Goal: Task Accomplishment & Management: Manage account settings

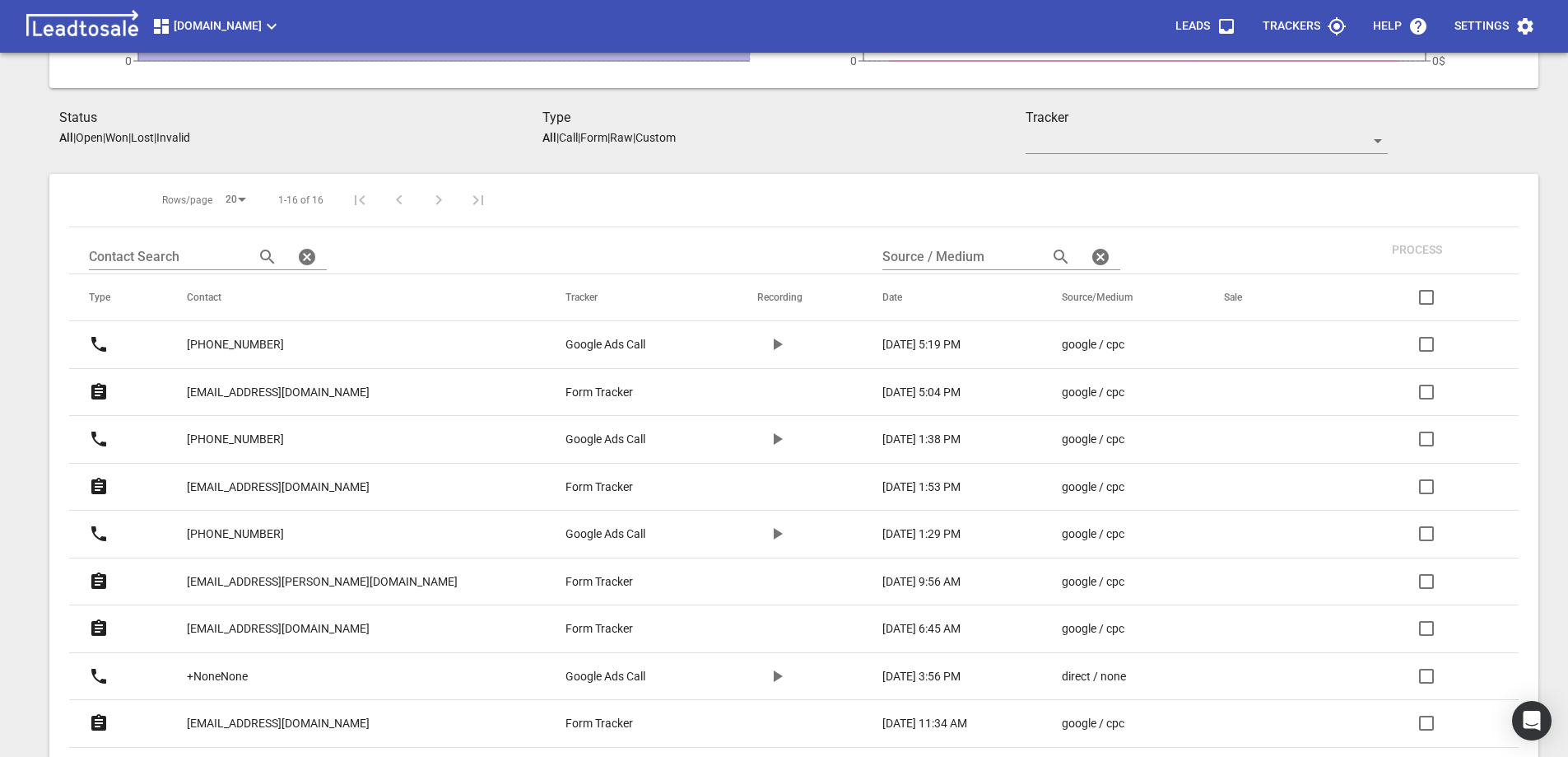
scroll to position [329, 0]
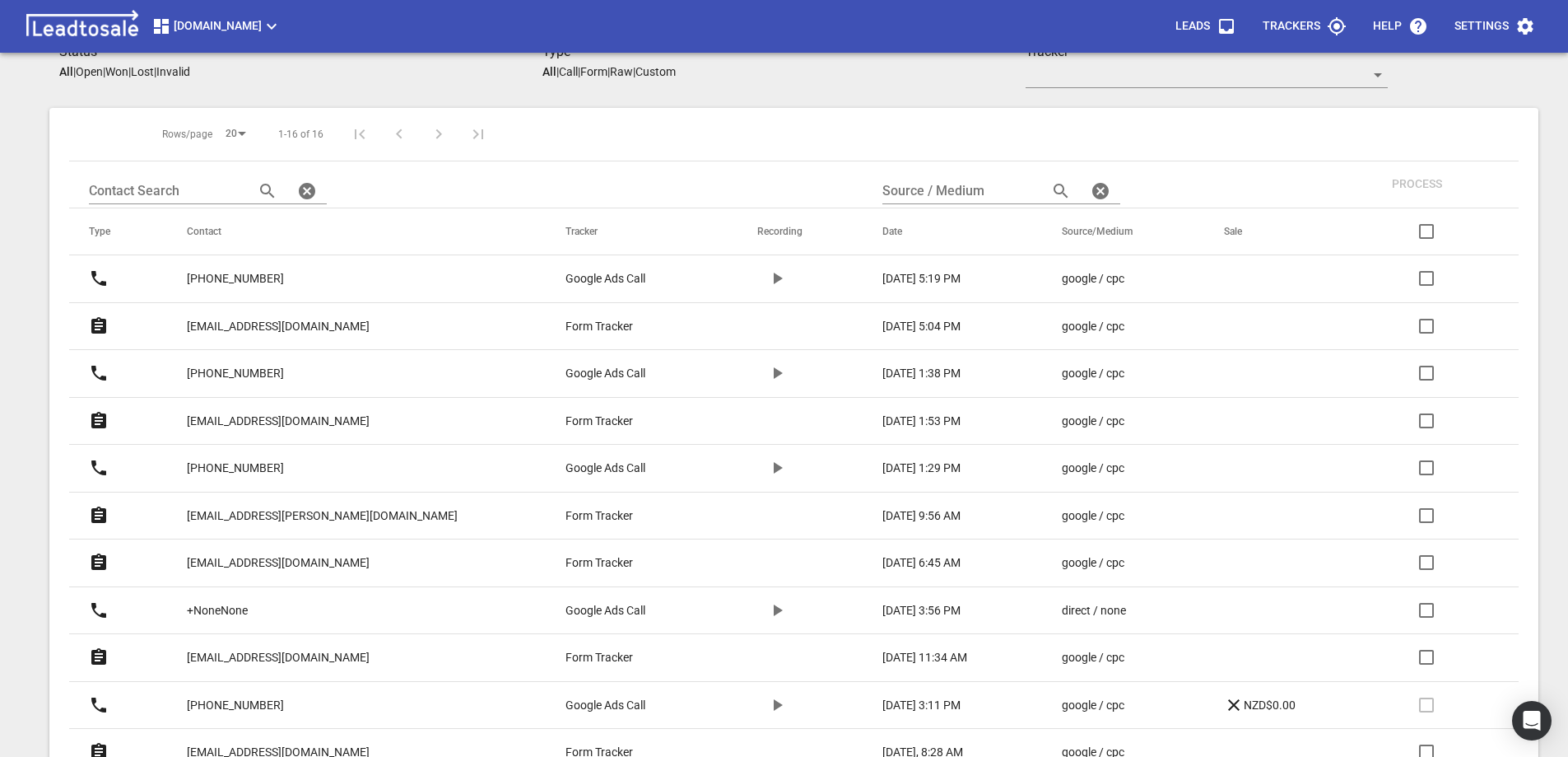
click at [268, 369] on p "+64211174229" at bounding box center [235, 373] width 98 height 18
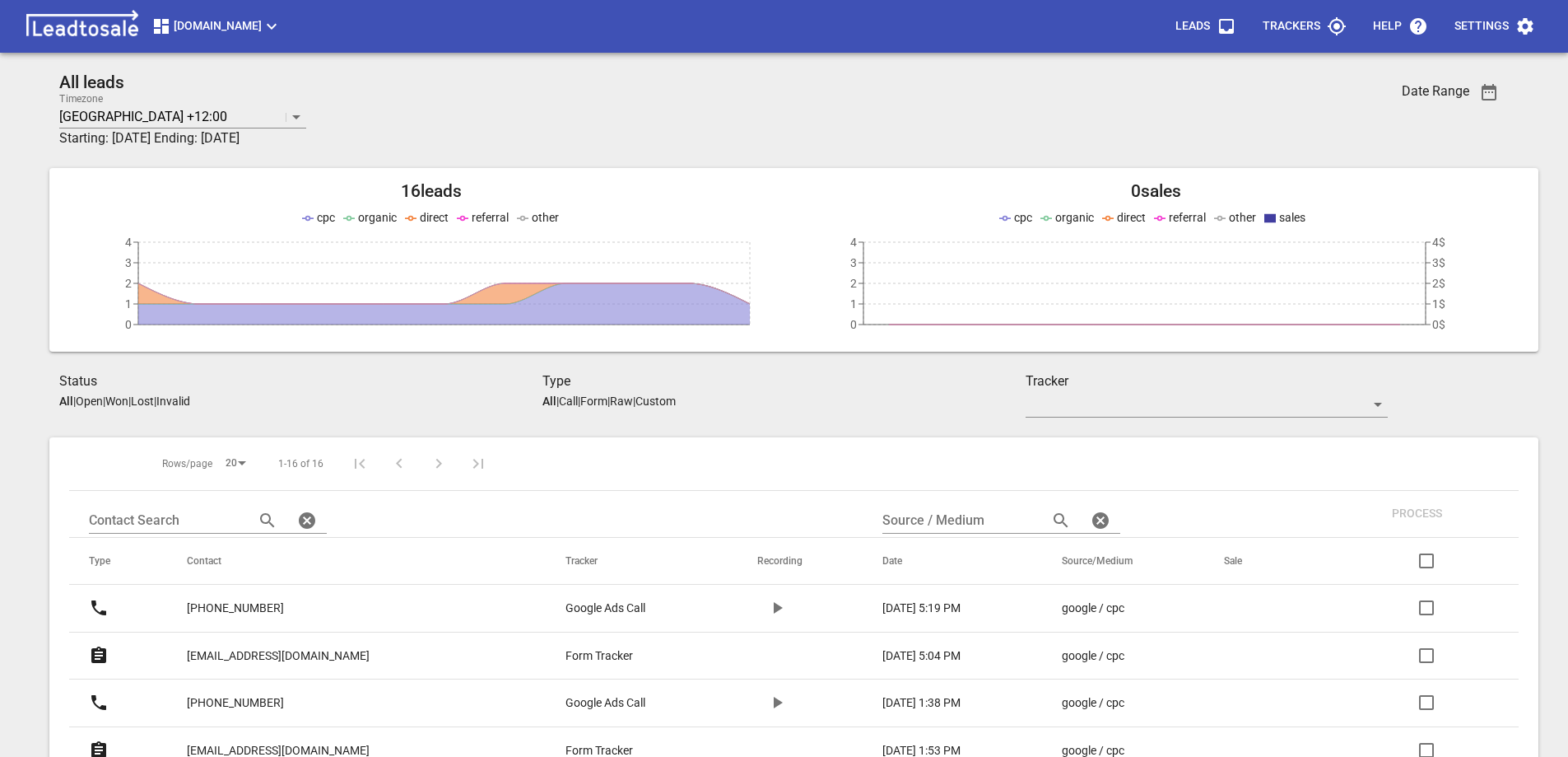
scroll to position [329, 0]
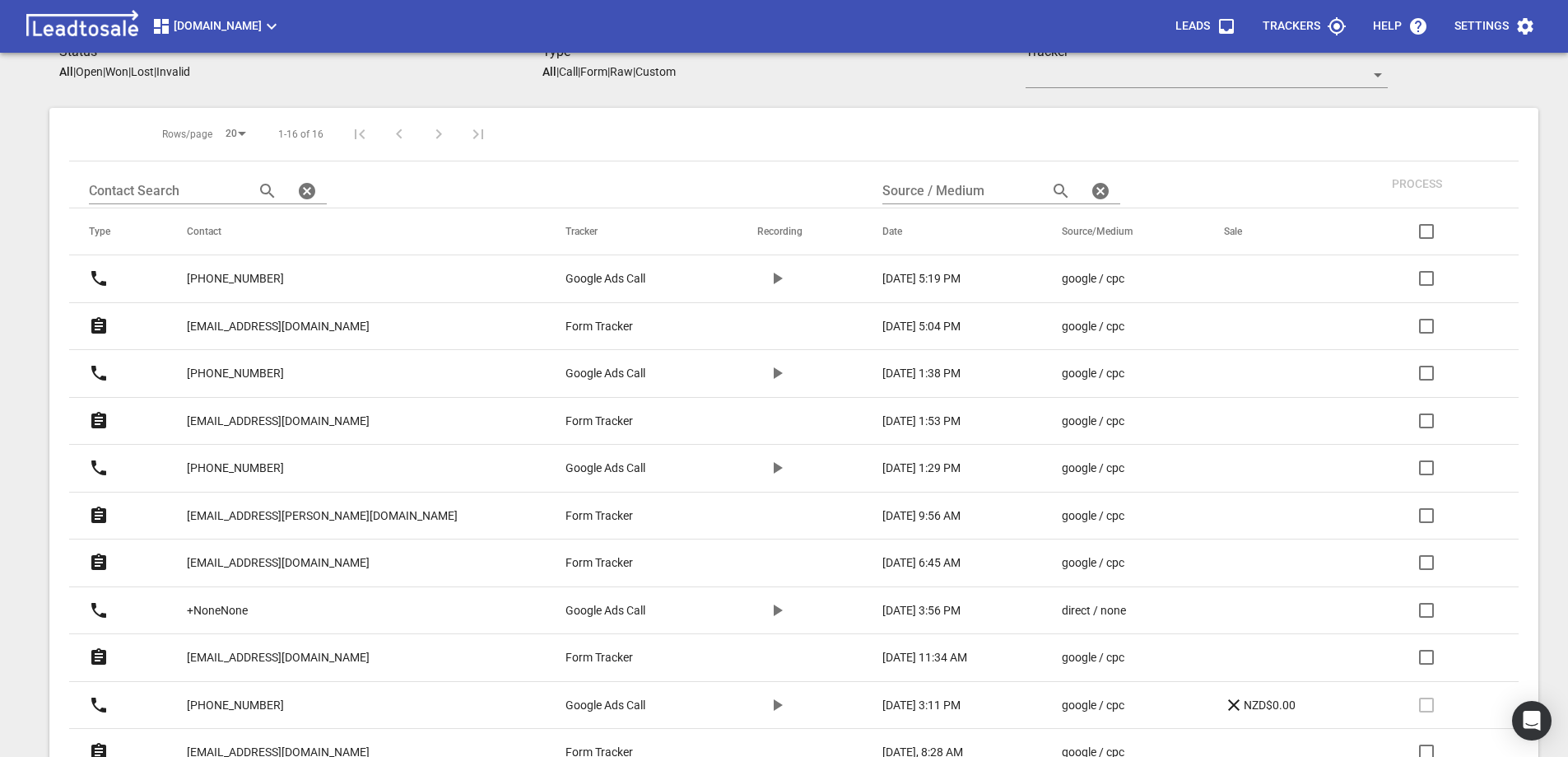
click at [262, 465] on p "[PHONE_NUMBER]" at bounding box center [235, 468] width 98 height 18
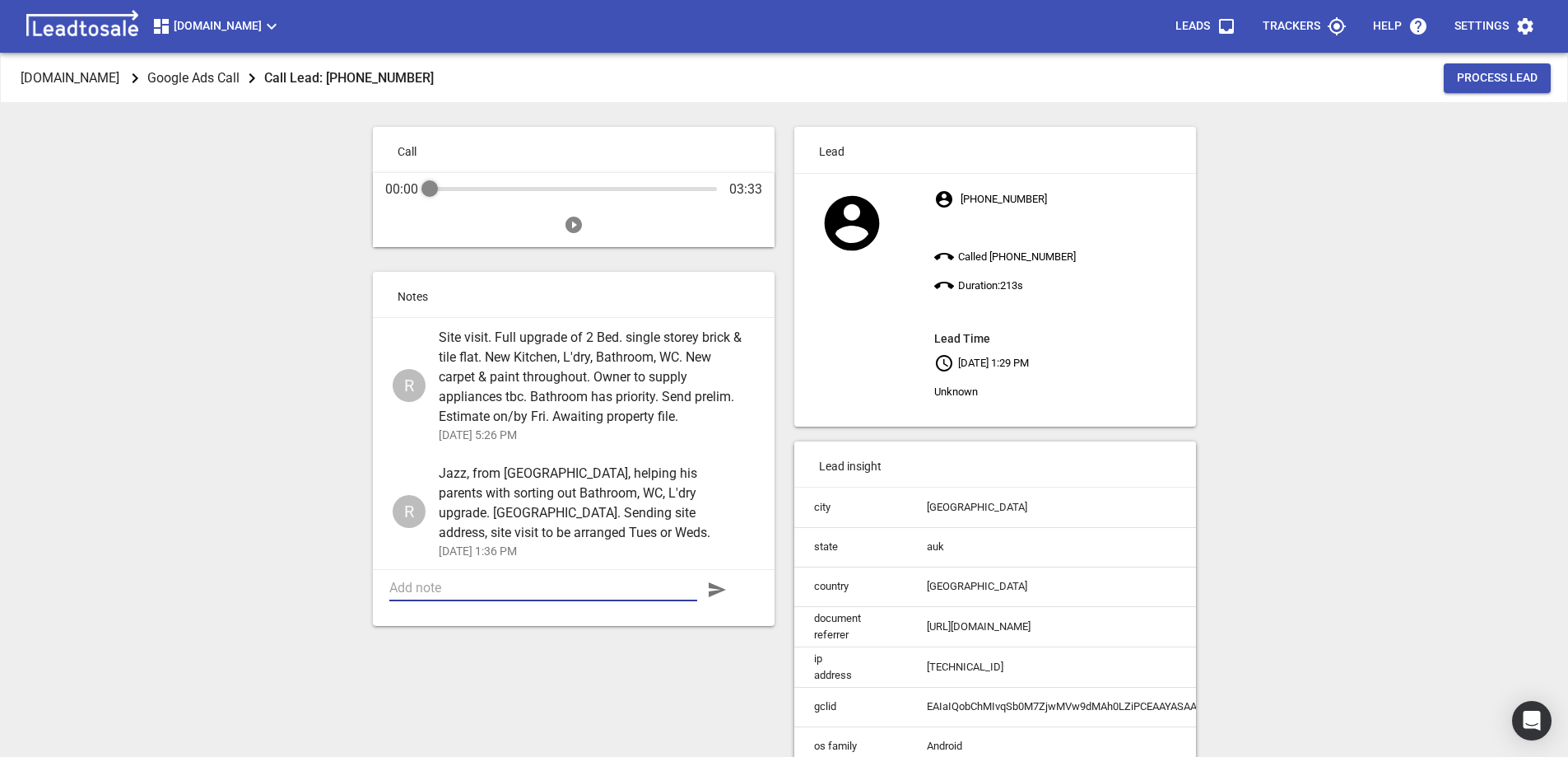
click at [474, 582] on textarea at bounding box center [543, 588] width 308 height 16
click at [591, 603] on textarea "Quote for Bathroom work sent, along with estimates for Kitychen/L'dry and Rest …" at bounding box center [543, 596] width 308 height 32
click at [643, 606] on textarea "Quote for Bathroom work sent, along with estimates for Kitychen/L'dry and Rest …" at bounding box center [543, 596] width 308 height 32
type textarea "Quote for Bathroom work sent, along with estimates for Kitychen/L'dry and Rest …"
click at [714, 593] on icon "button" at bounding box center [718, 590] width 18 height 15
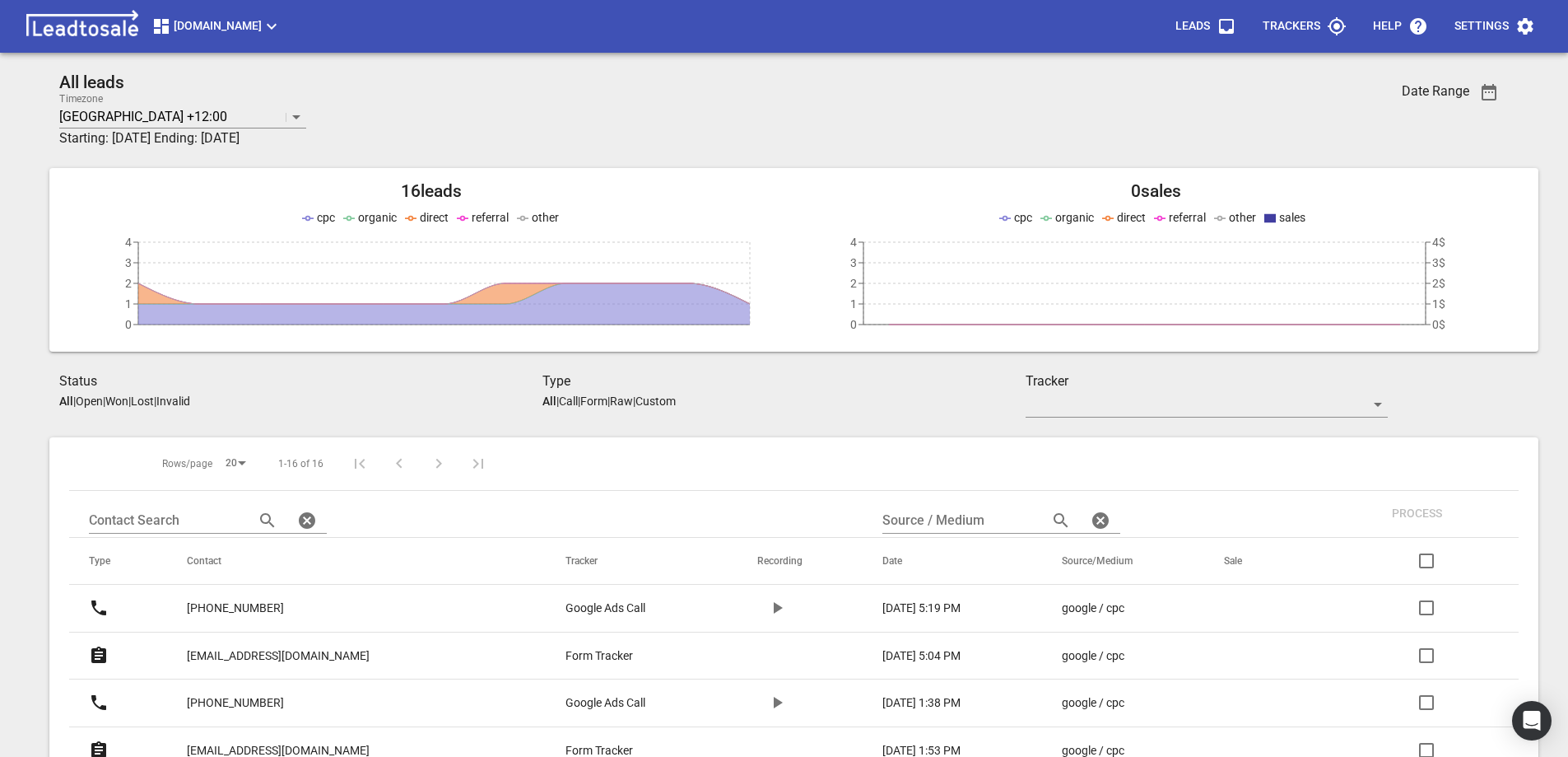
click at [125, 398] on p "Won" at bounding box center [116, 401] width 23 height 13
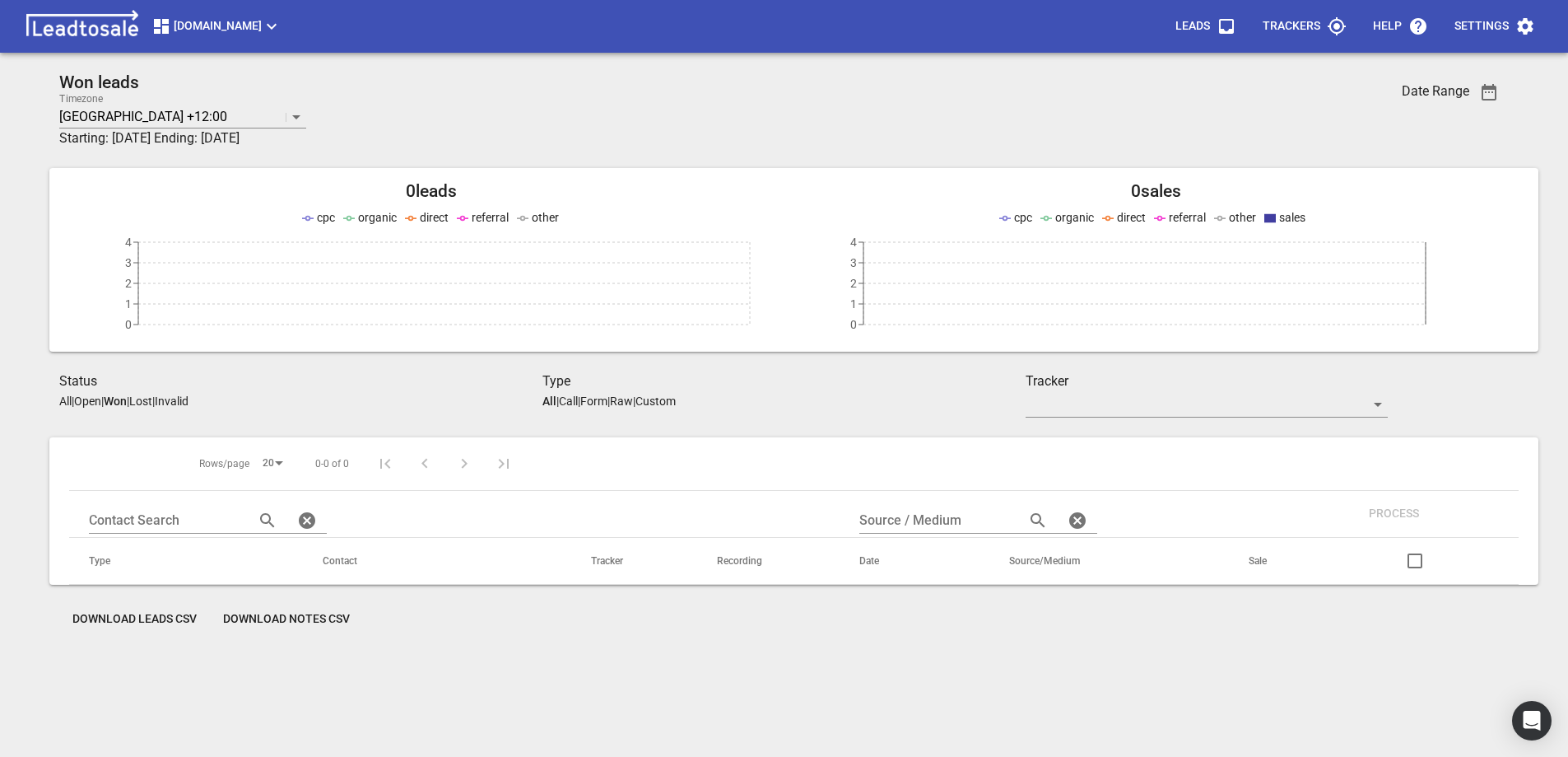
click at [96, 400] on p "Open" at bounding box center [87, 401] width 27 height 13
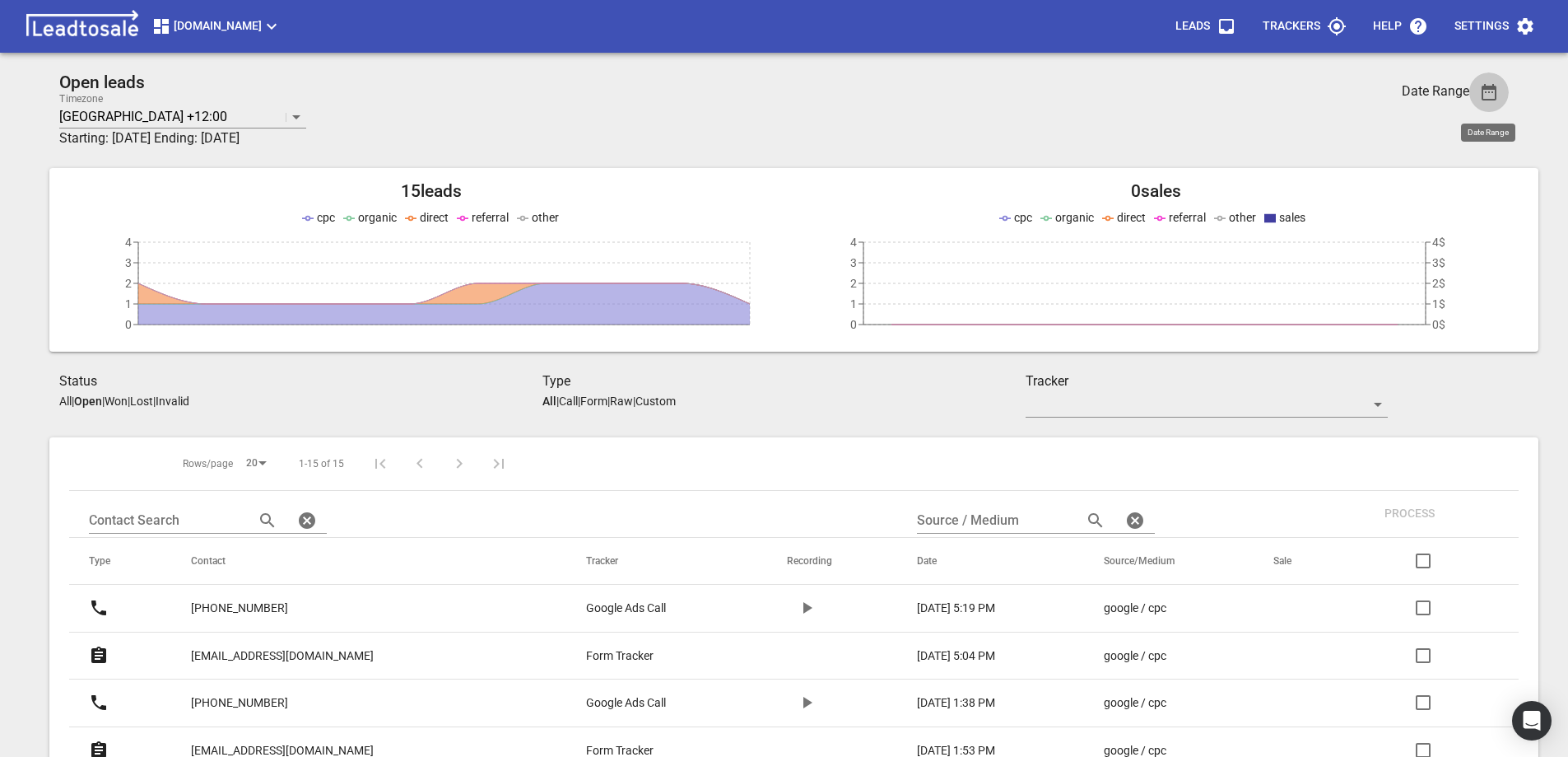
click at [1496, 98] on icon "button" at bounding box center [1489, 92] width 15 height 17
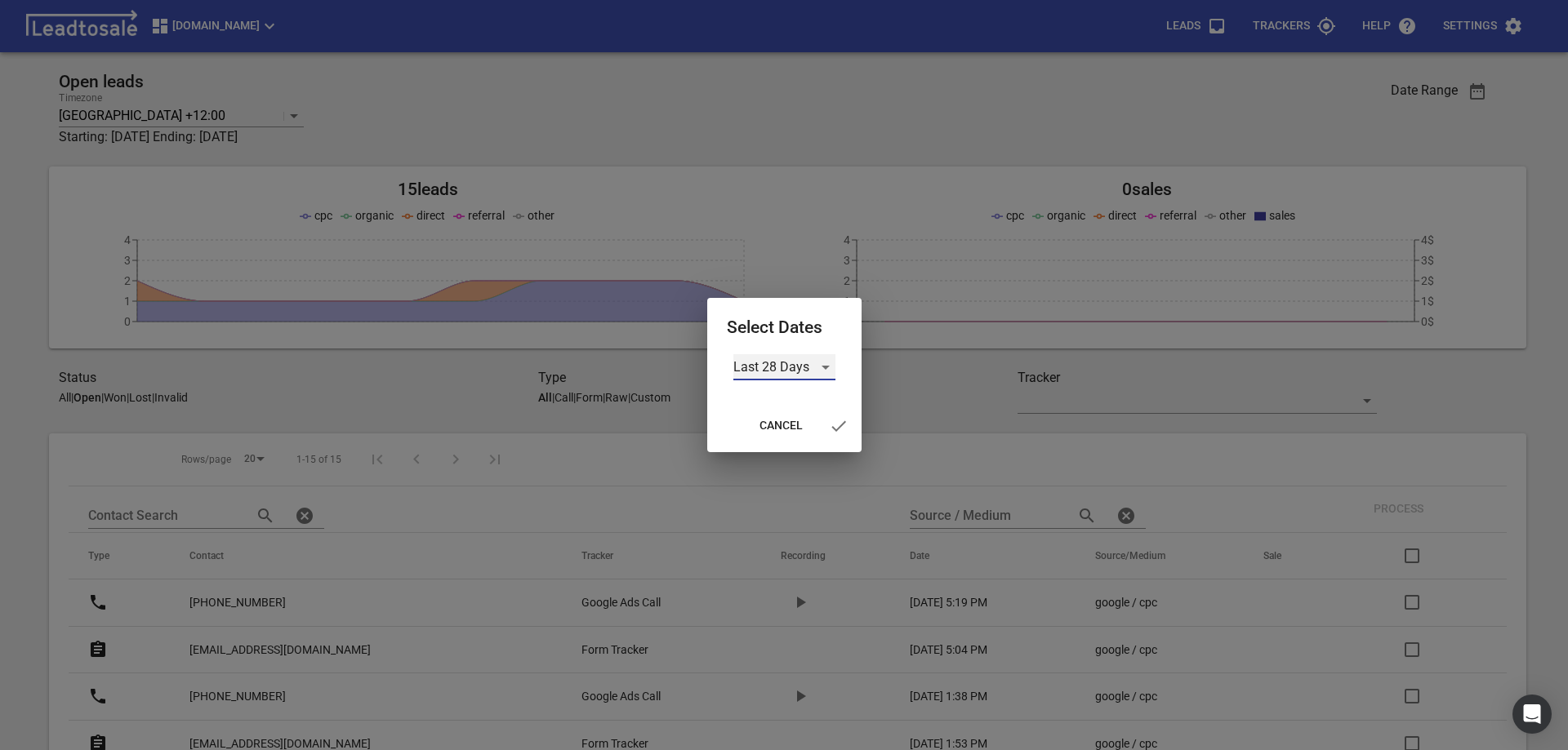
click at [821, 370] on div "Last 28 Days" at bounding box center [784, 367] width 102 height 26
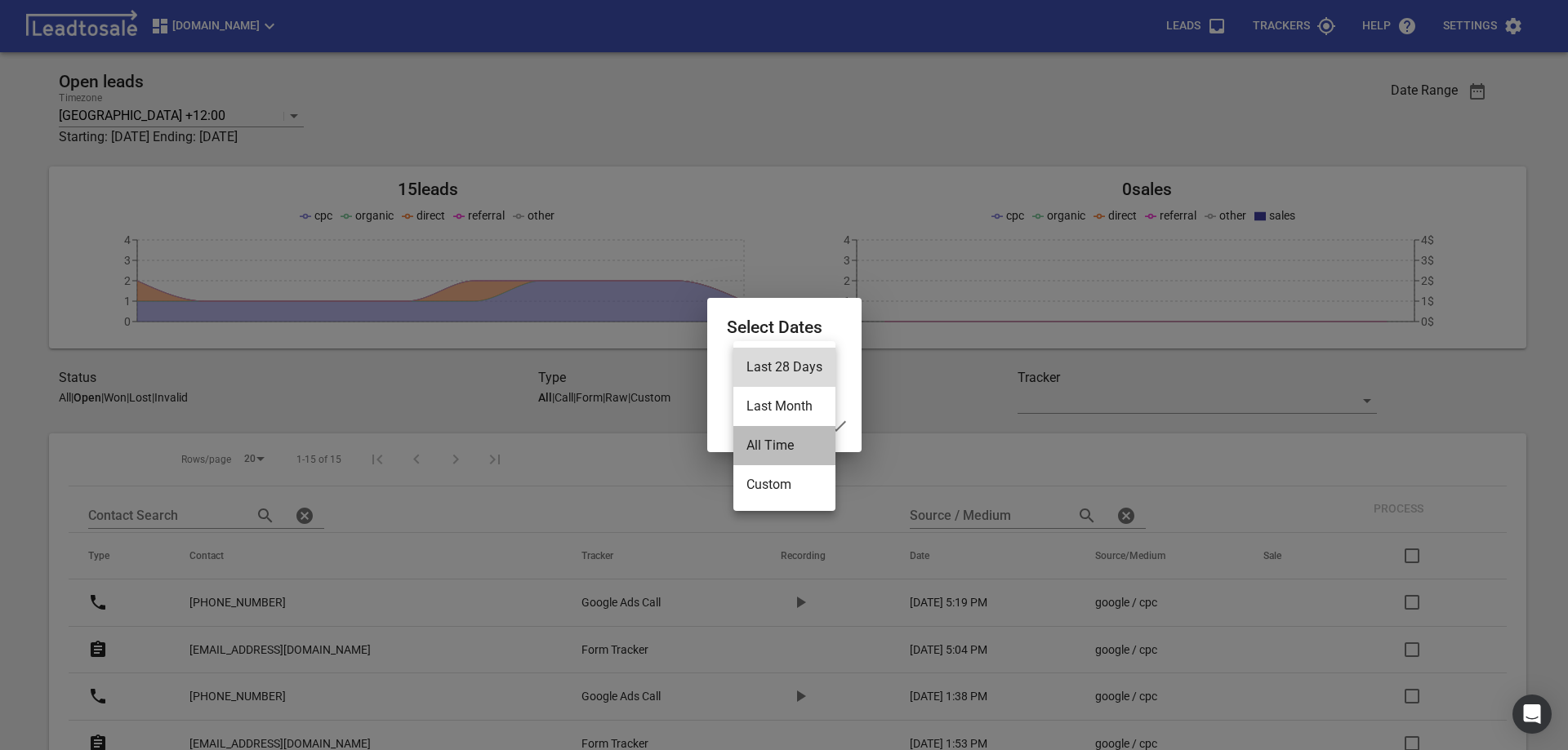
click at [769, 446] on li "All Time" at bounding box center [784, 445] width 102 height 40
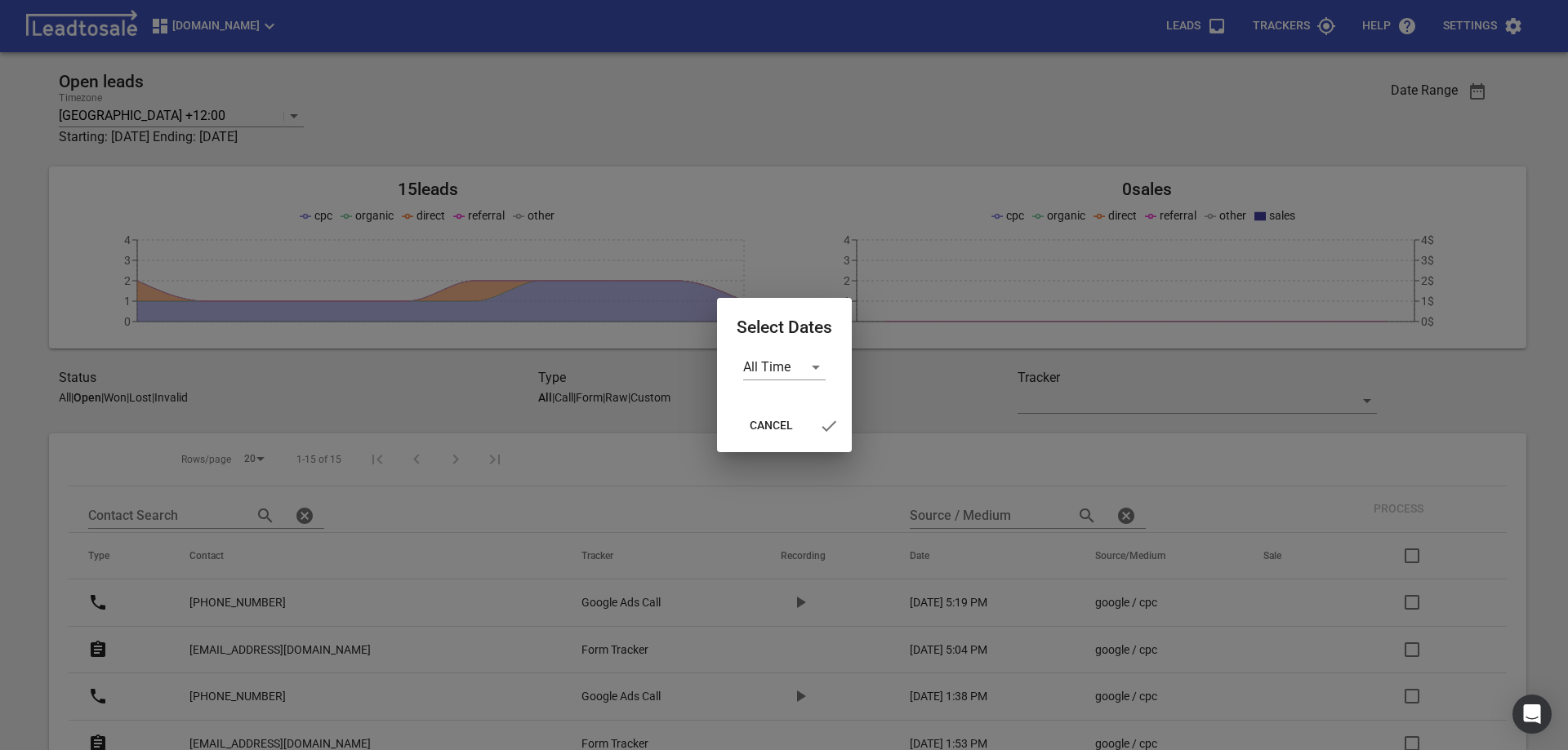
click at [922, 390] on div at bounding box center [784, 375] width 1568 height 750
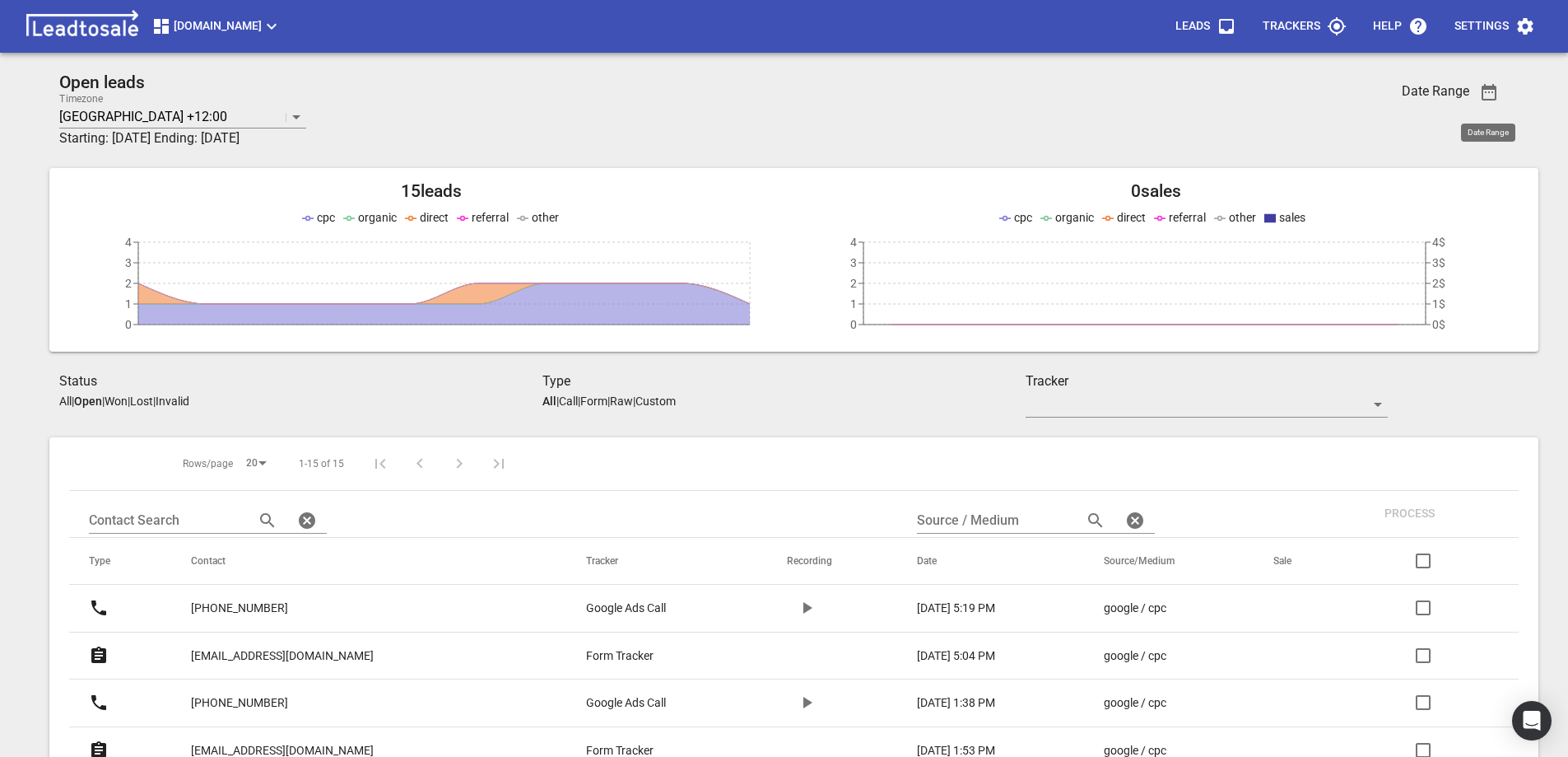
click at [64, 400] on p "All" at bounding box center [65, 401] width 12 height 13
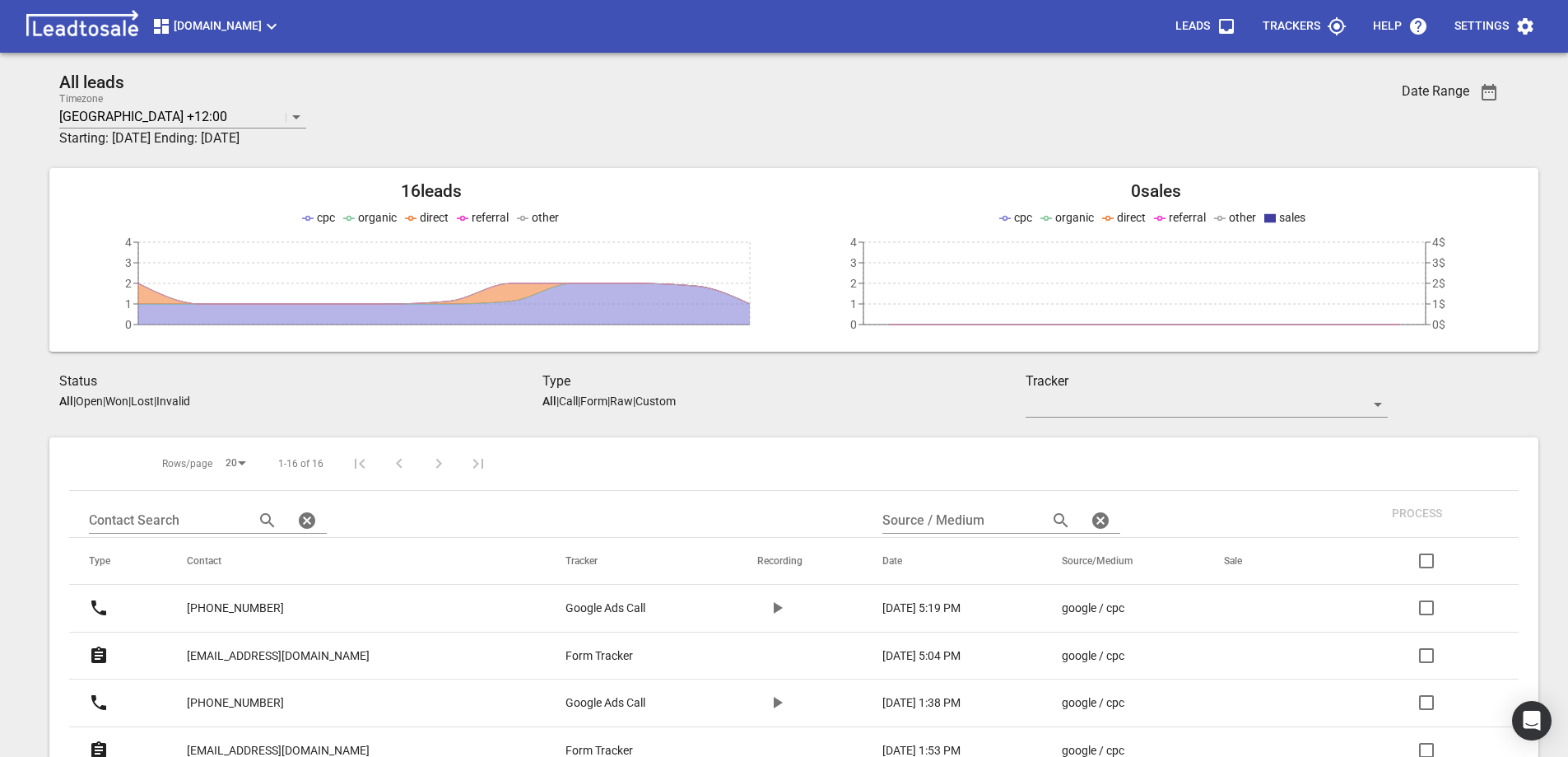
click at [126, 405] on p "Won" at bounding box center [116, 401] width 23 height 13
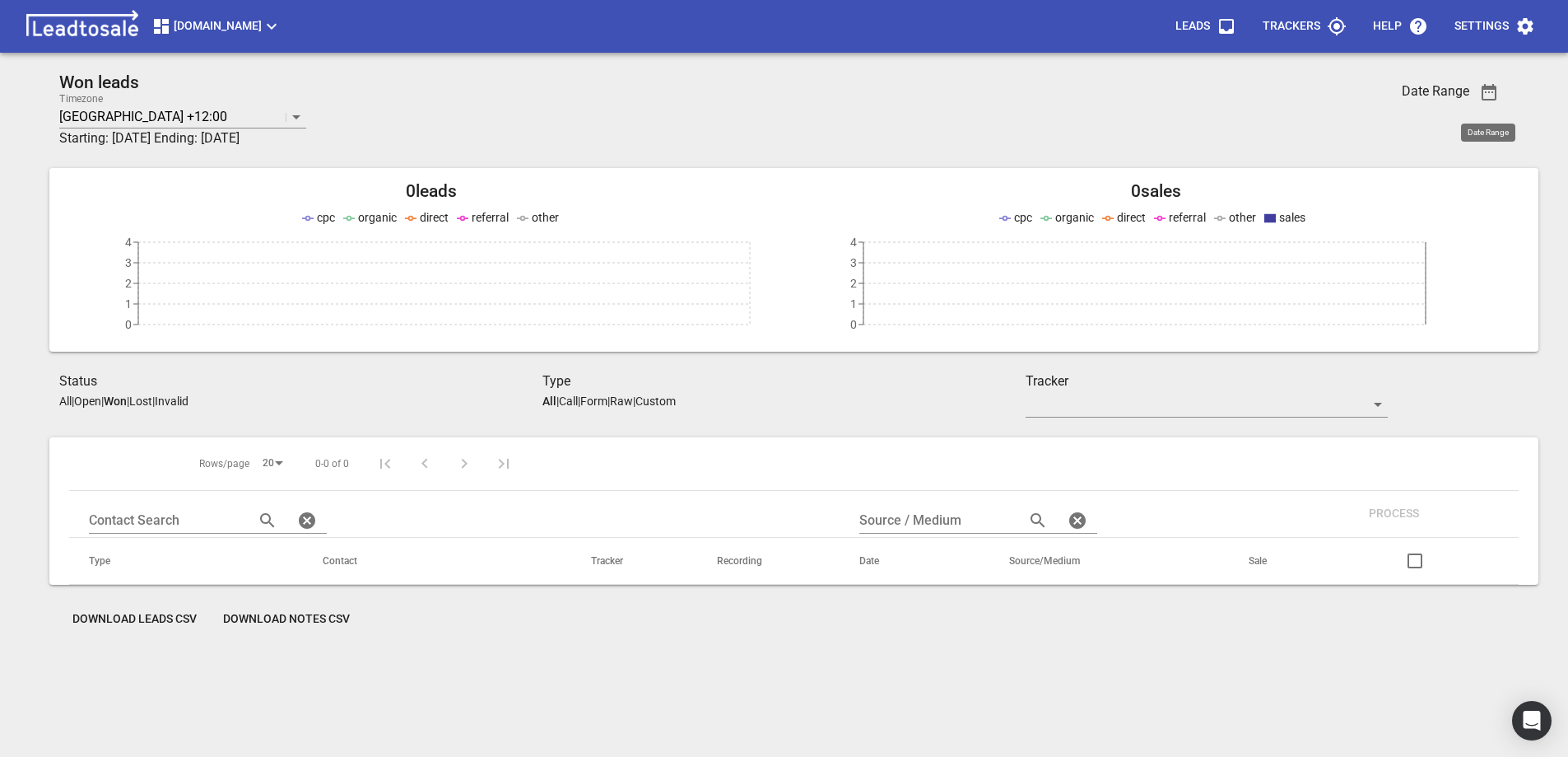
click at [1486, 91] on icon "button" at bounding box center [1489, 92] width 15 height 17
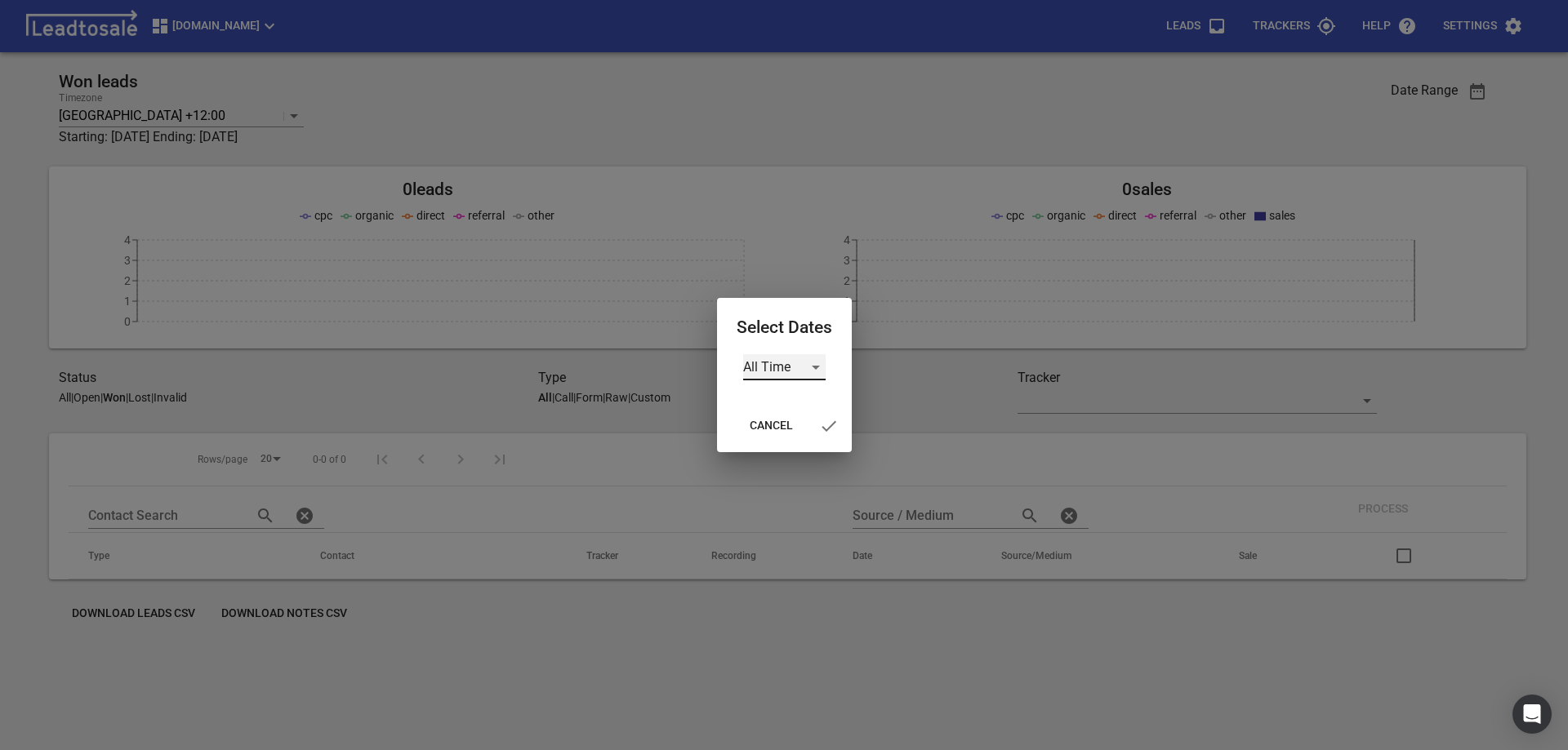
click at [770, 369] on div "All Time" at bounding box center [784, 367] width 82 height 26
click at [770, 368] on li "All Time" at bounding box center [793, 367] width 102 height 40
click at [1319, 109] on div at bounding box center [784, 375] width 1568 height 750
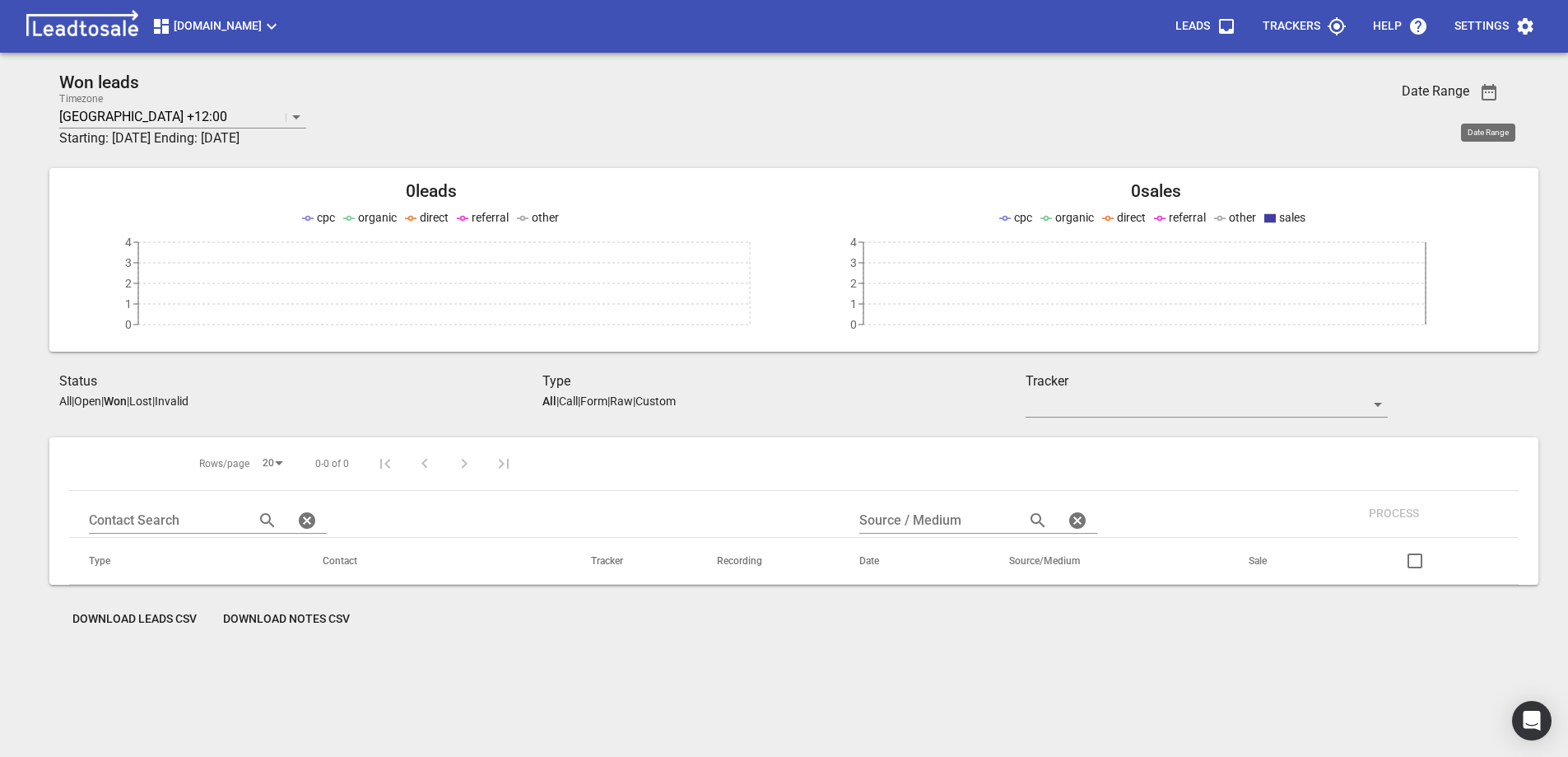
click at [62, 398] on p "All" at bounding box center [65, 401] width 12 height 13
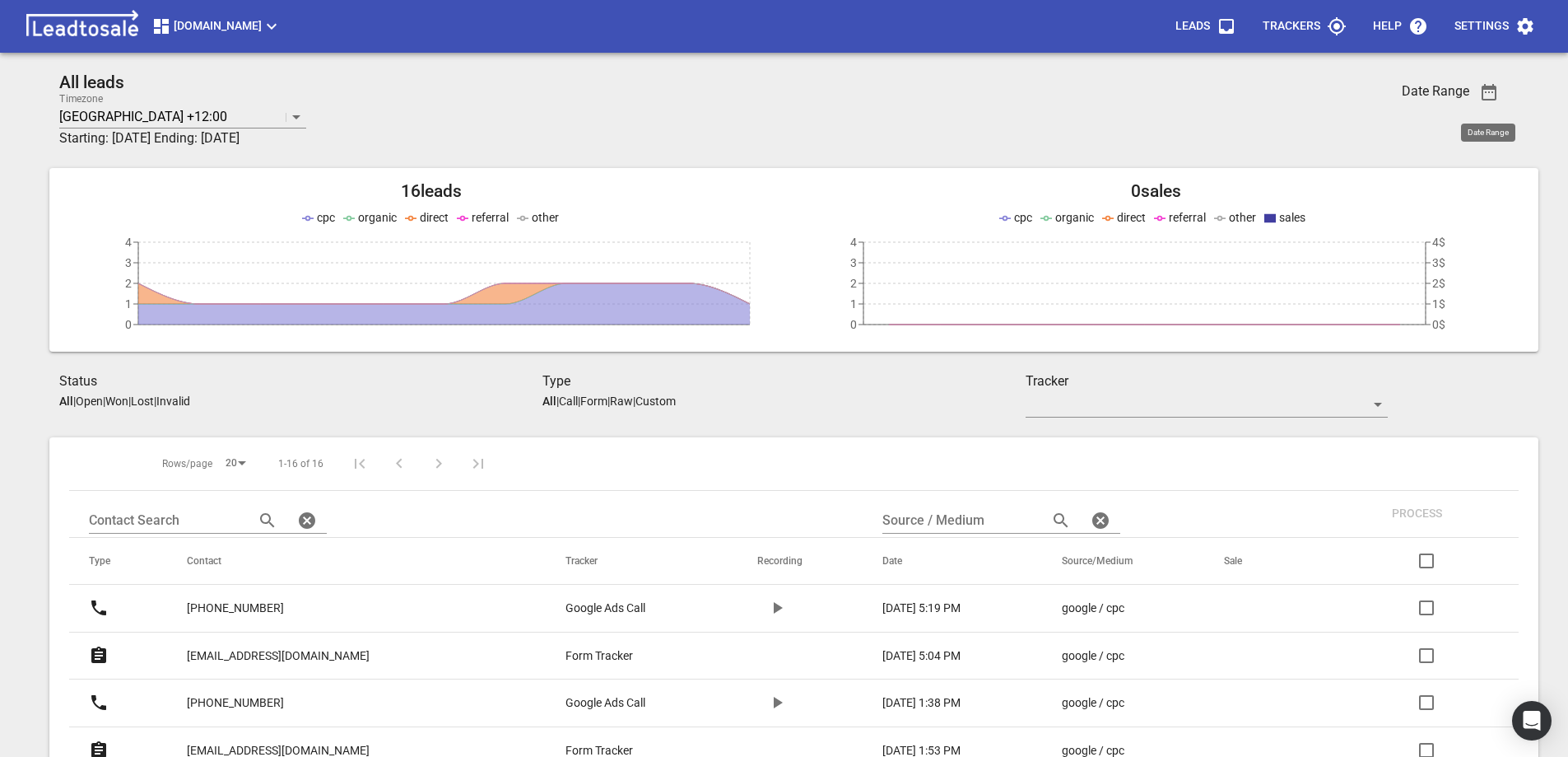
click at [1488, 92] on icon "button" at bounding box center [1489, 92] width 20 height 20
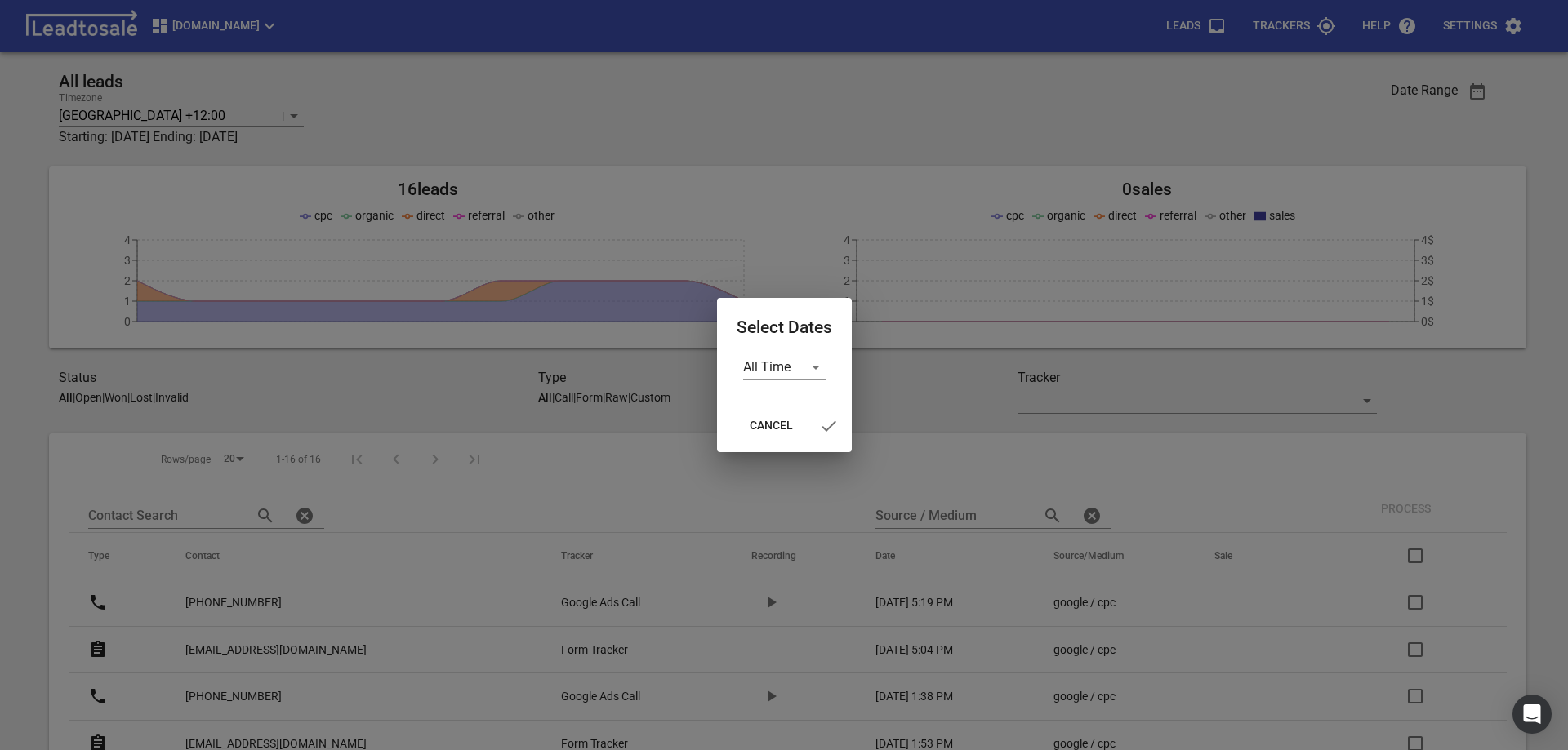
click at [1476, 91] on div at bounding box center [784, 375] width 1568 height 750
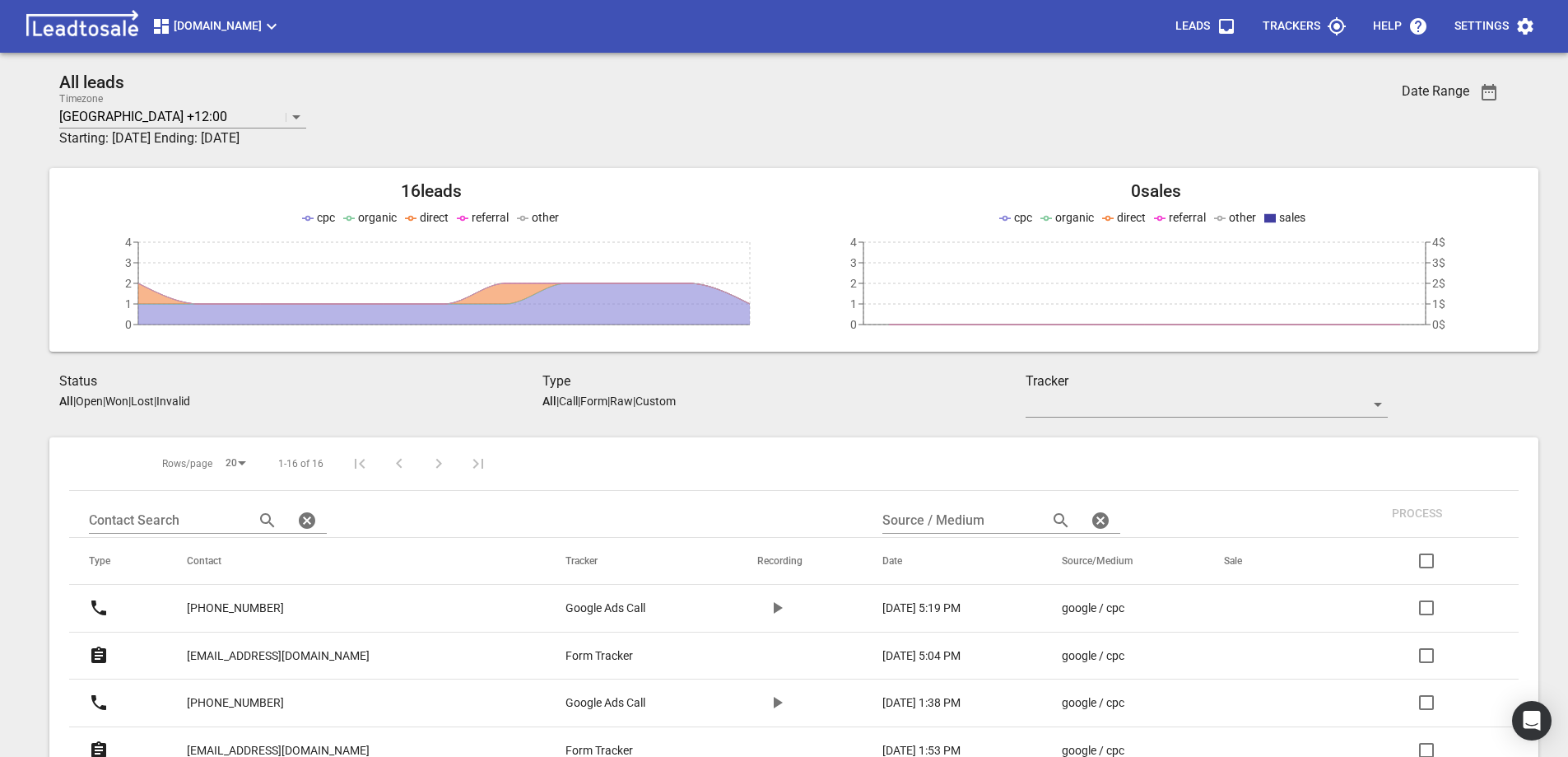
click at [1221, 26] on icon "button" at bounding box center [1227, 26] width 15 height 15
click at [1294, 25] on p "Trackers" at bounding box center [1292, 26] width 58 height 17
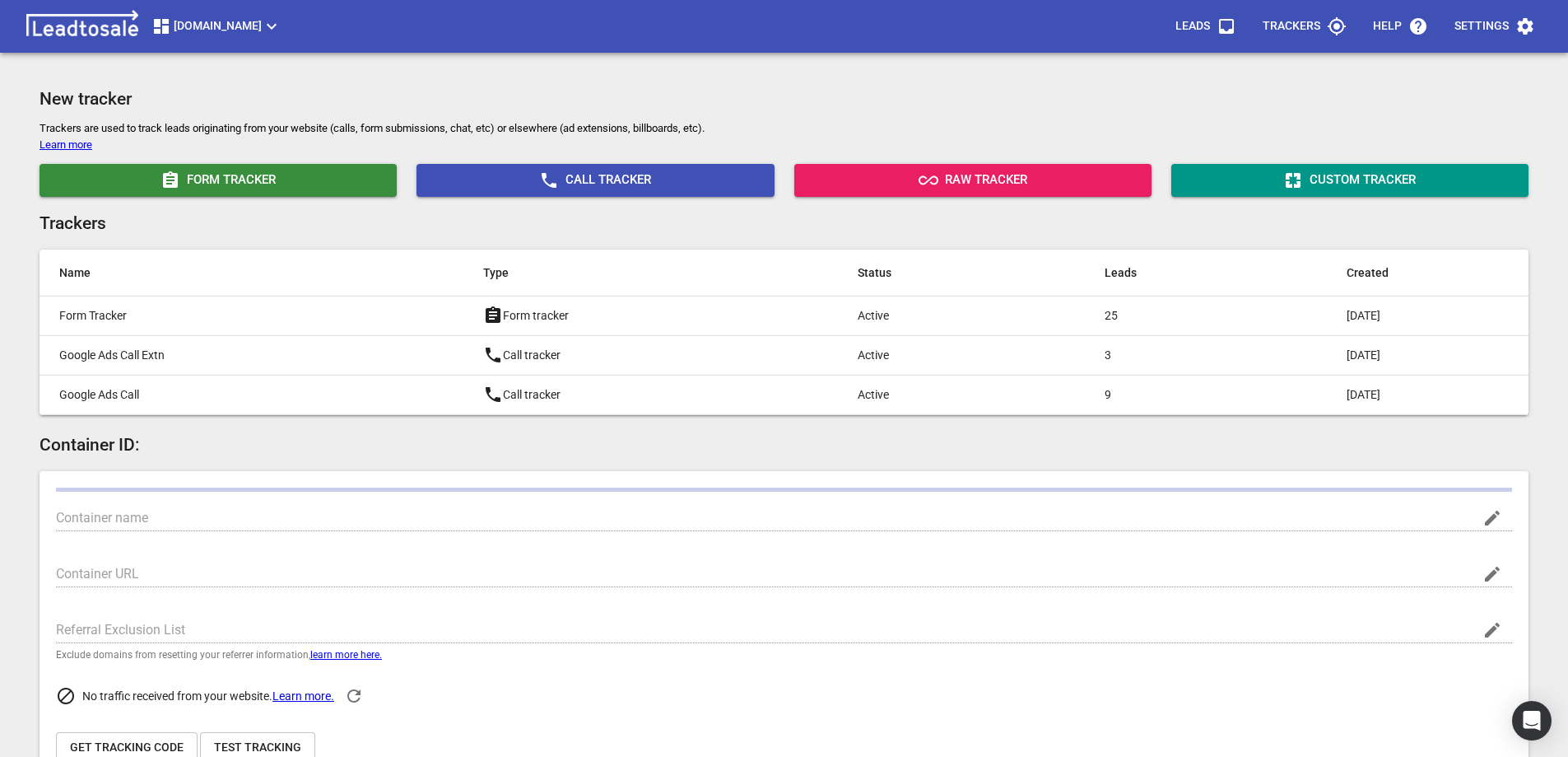
type input "[DOMAIN_NAME]"
type input "https://design2renovate.co.nz/"
type input "G-60ZJCQH9W8"
type input "Q_BiycUtRsGy8rxBSUK5JA"
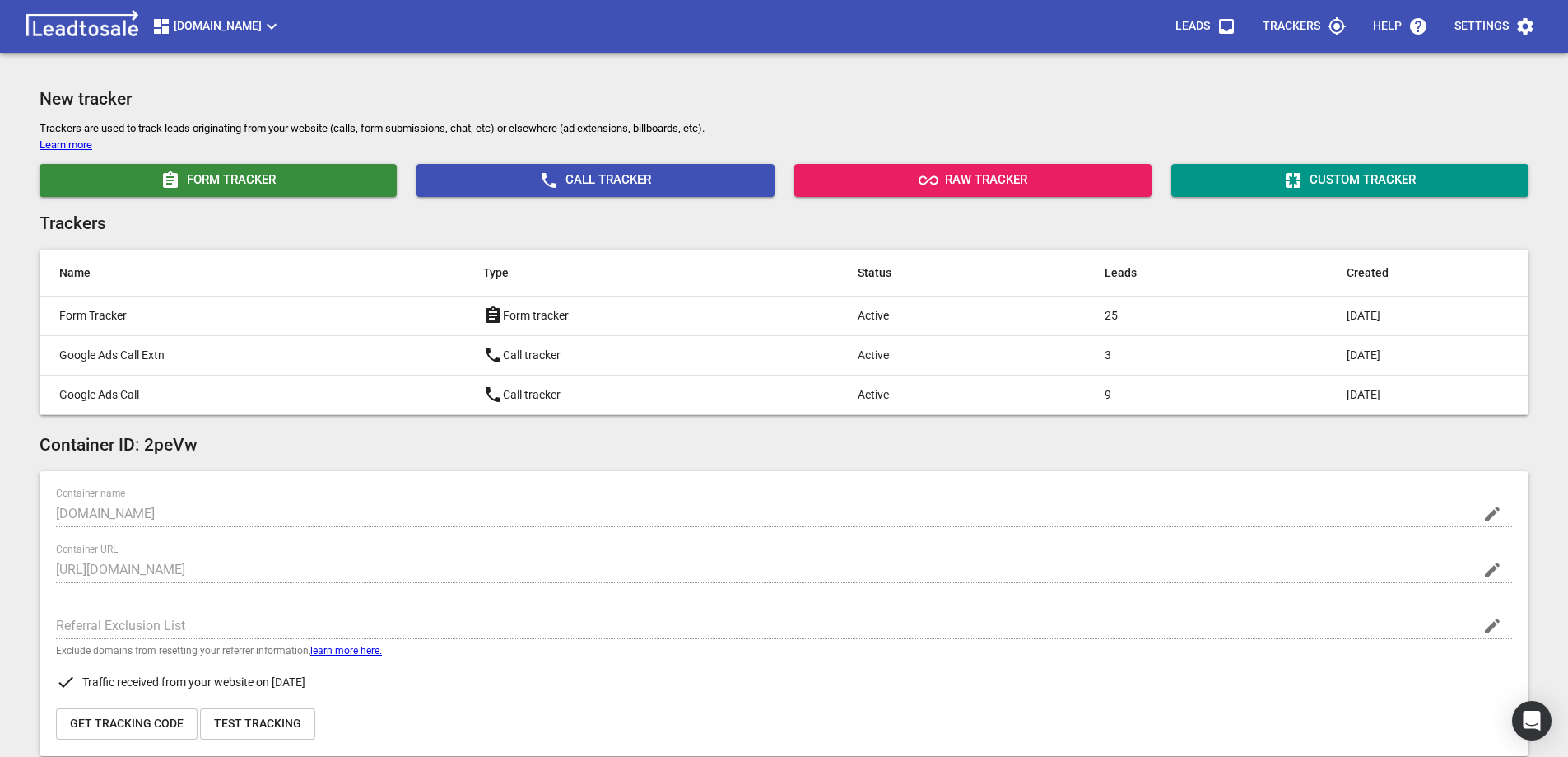
click at [1197, 32] on p "Leads" at bounding box center [1192, 26] width 34 height 17
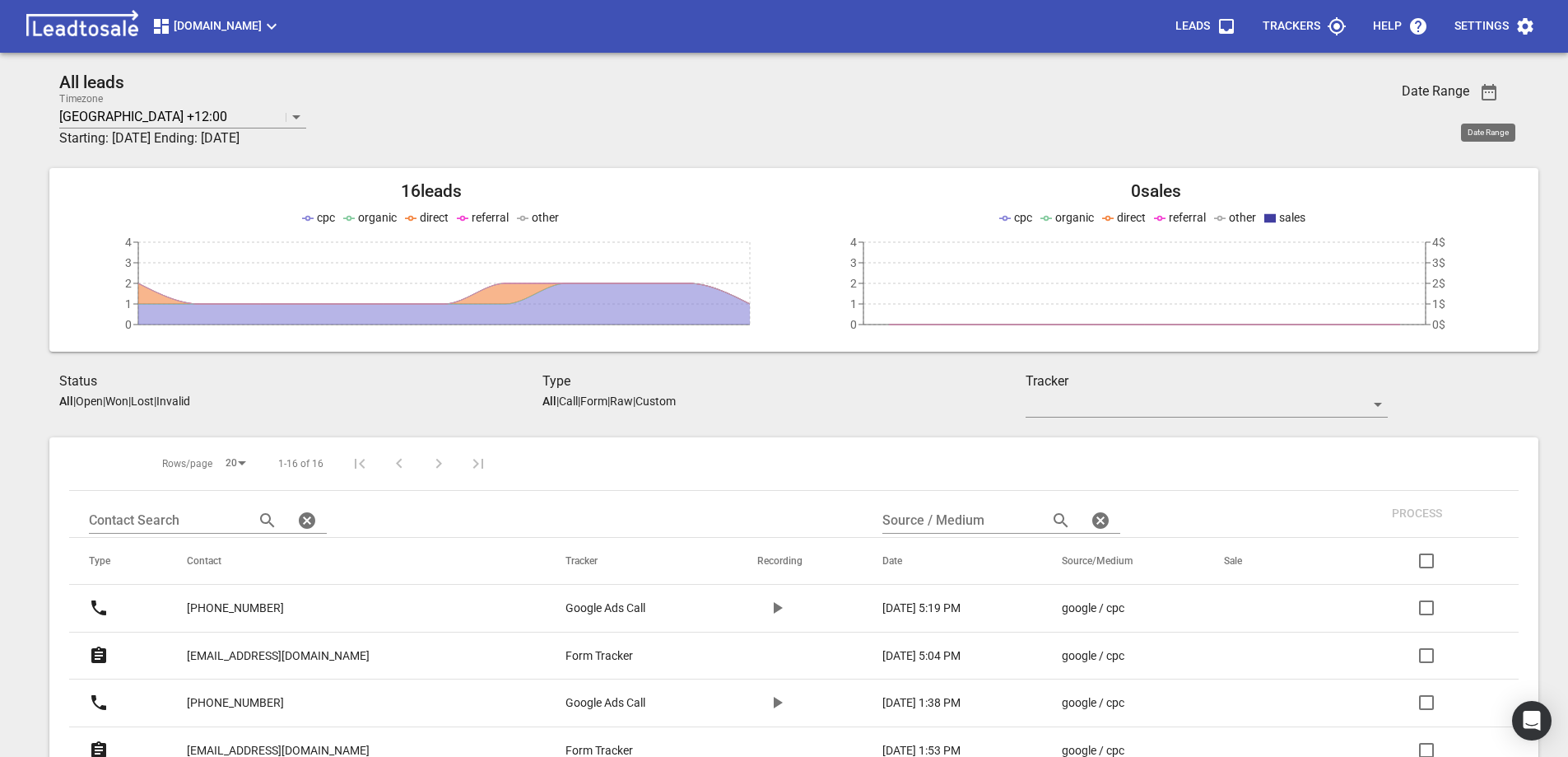
click at [1486, 94] on icon "button" at bounding box center [1489, 92] width 20 height 20
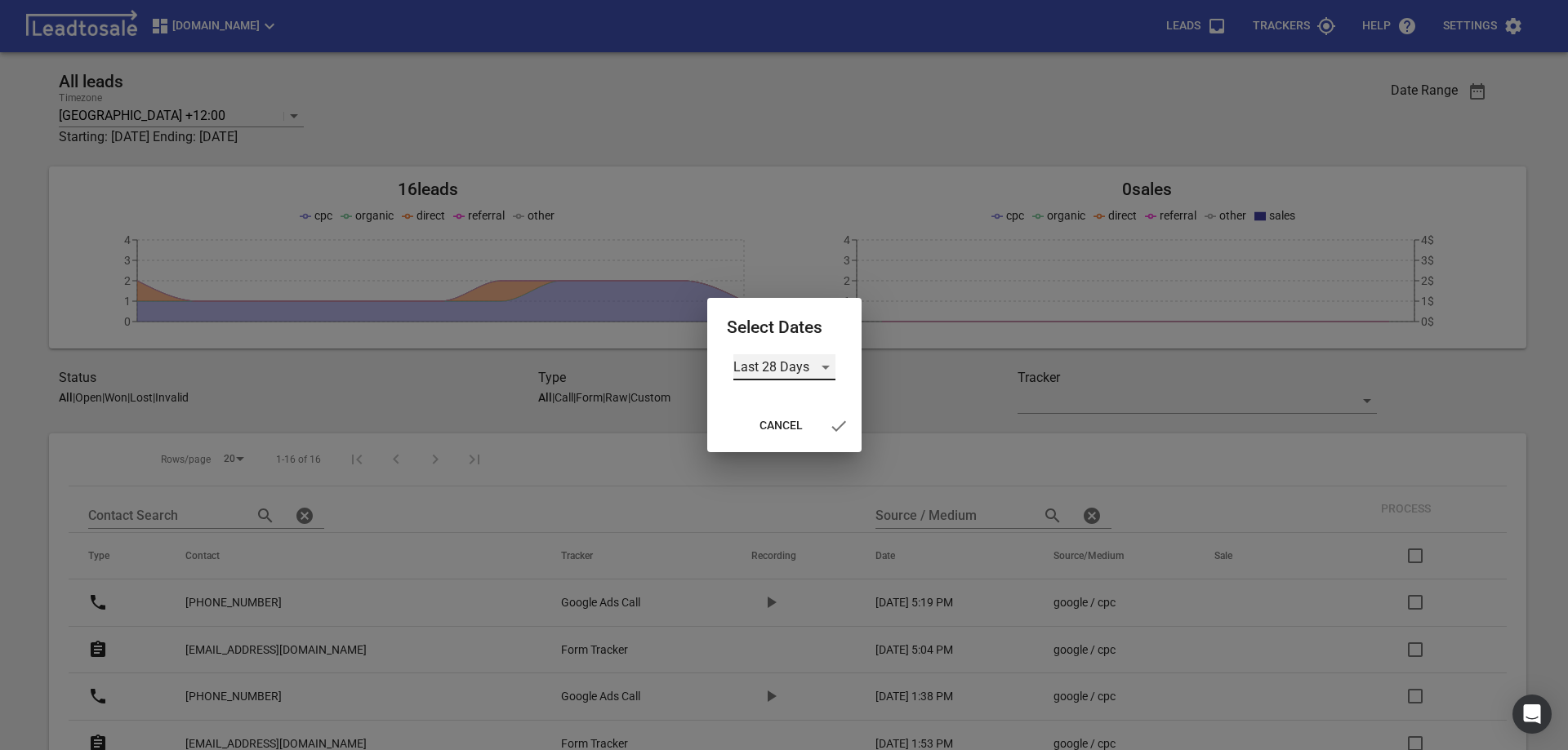
click at [822, 369] on div "Last 28 Days" at bounding box center [784, 367] width 102 height 26
click at [789, 445] on li "All Time" at bounding box center [784, 445] width 102 height 40
click at [1076, 146] on div at bounding box center [784, 375] width 1568 height 750
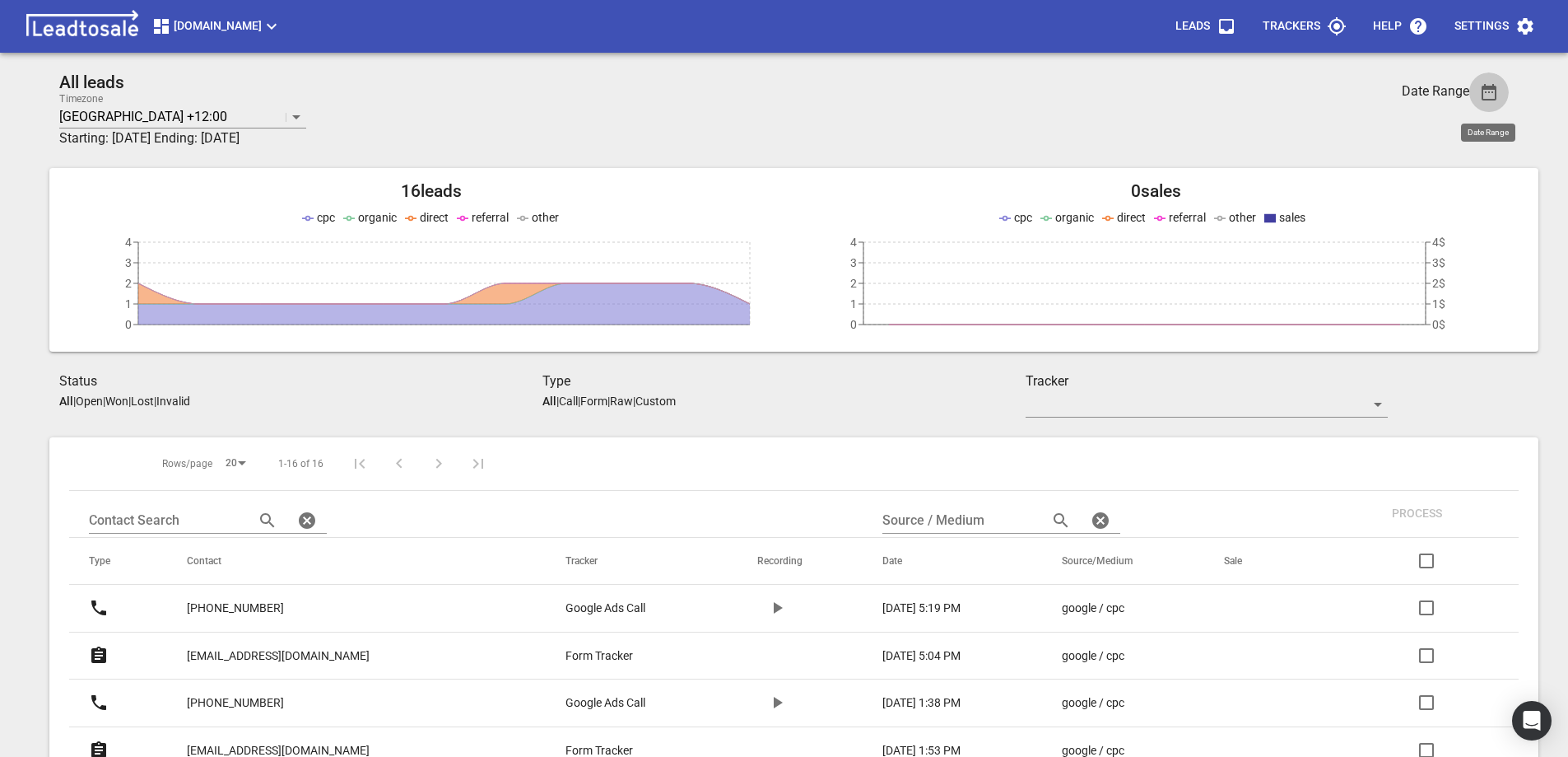
click at [1484, 90] on icon "button" at bounding box center [1489, 92] width 20 height 20
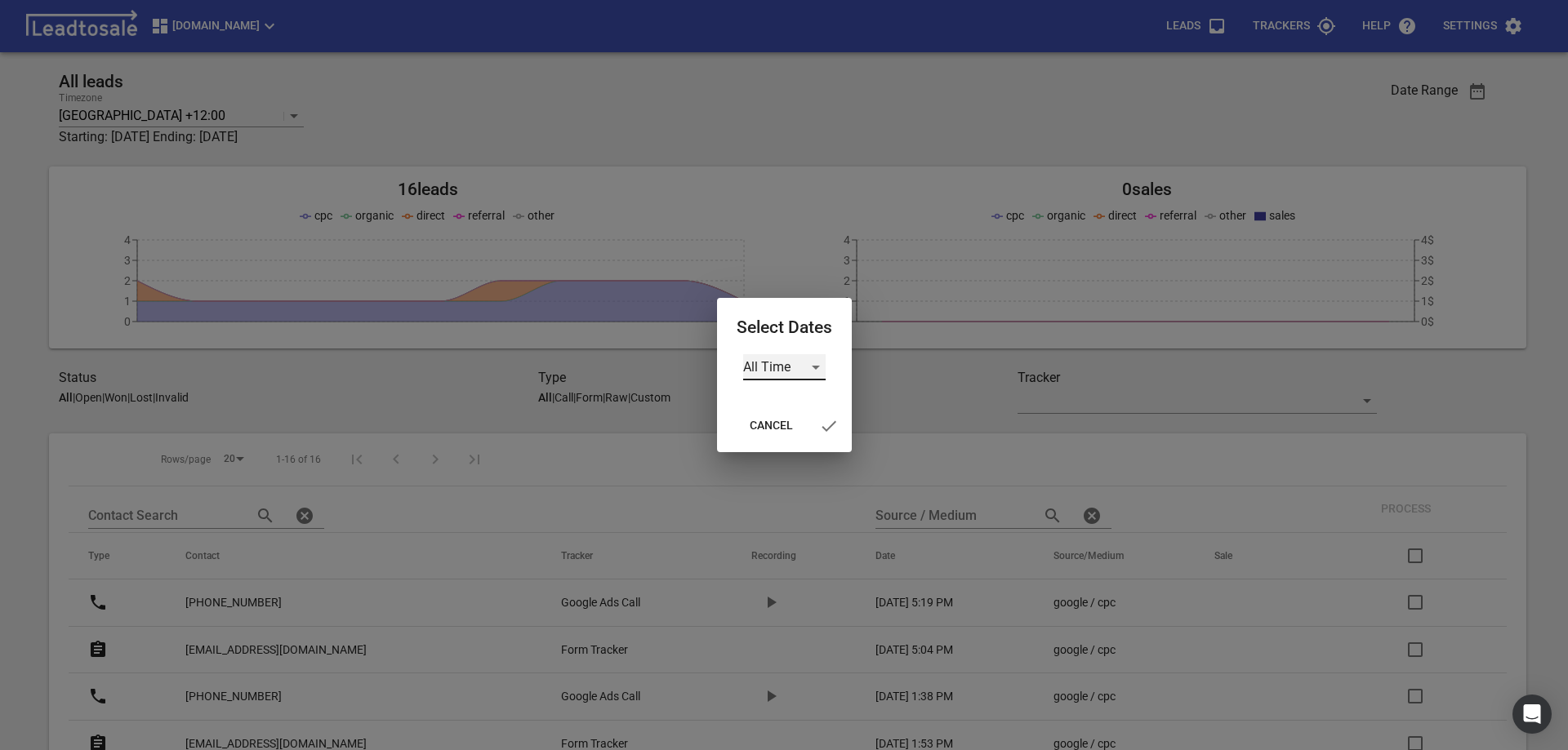
click at [770, 367] on div "All Time" at bounding box center [784, 367] width 82 height 26
click at [770, 366] on li "All Time" at bounding box center [793, 367] width 102 height 40
click at [830, 425] on icon "button" at bounding box center [828, 426] width 19 height 19
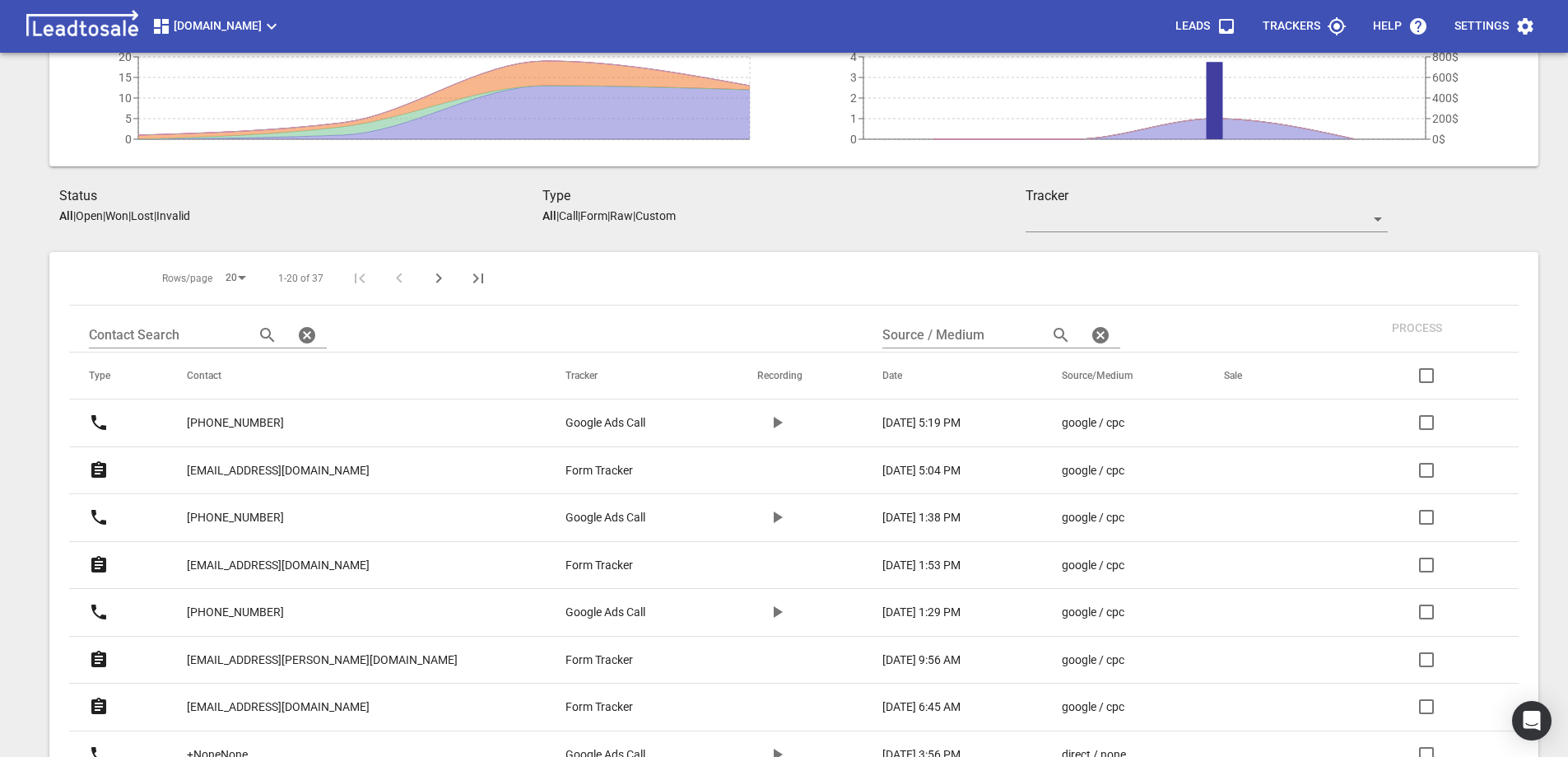
scroll to position [103, 0]
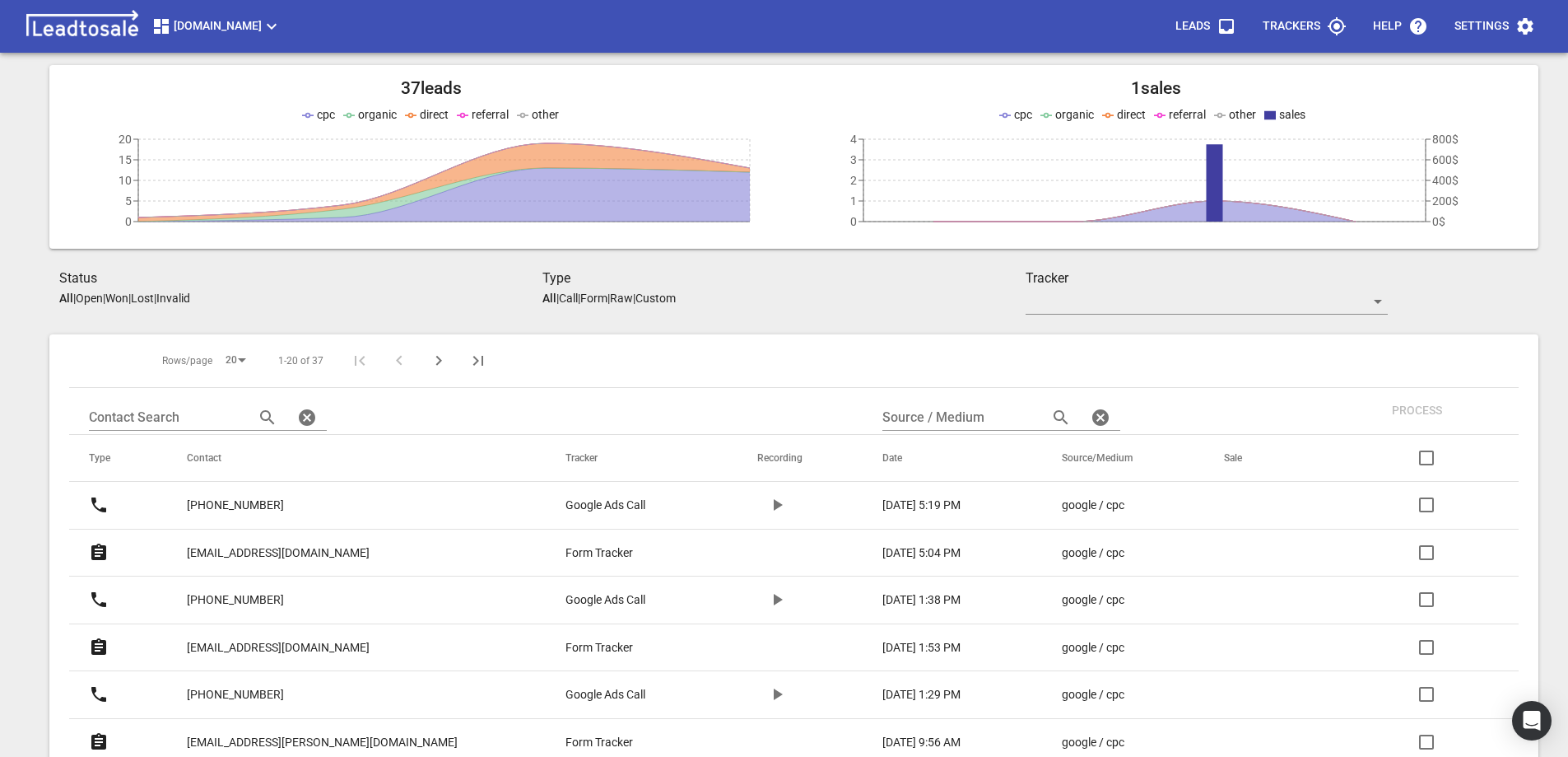
click at [128, 299] on p "Won" at bounding box center [116, 299] width 23 height 13
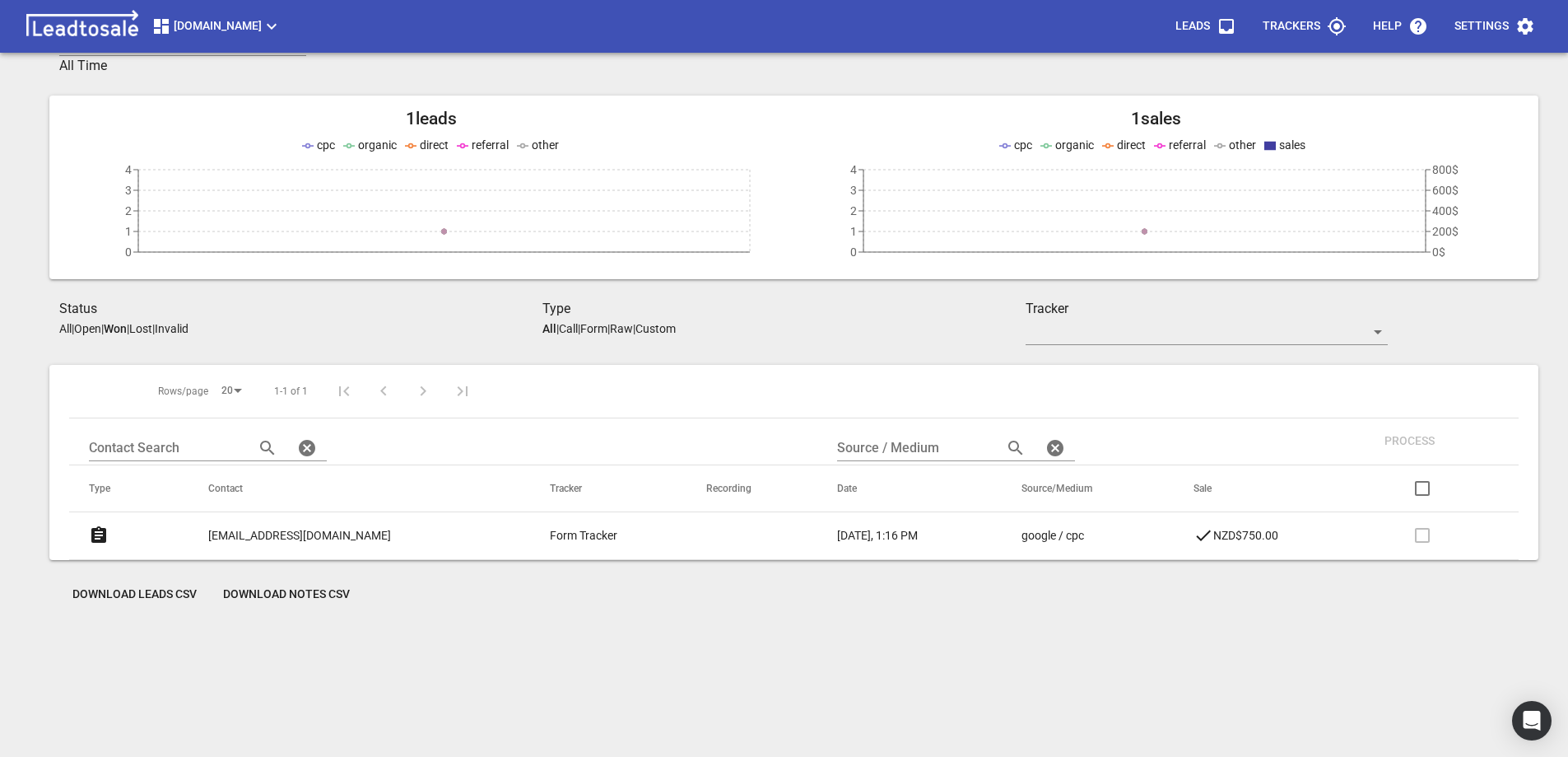
scroll to position [73, 0]
click at [263, 538] on p "globe.t.323@gmail.com" at bounding box center [299, 536] width 183 height 18
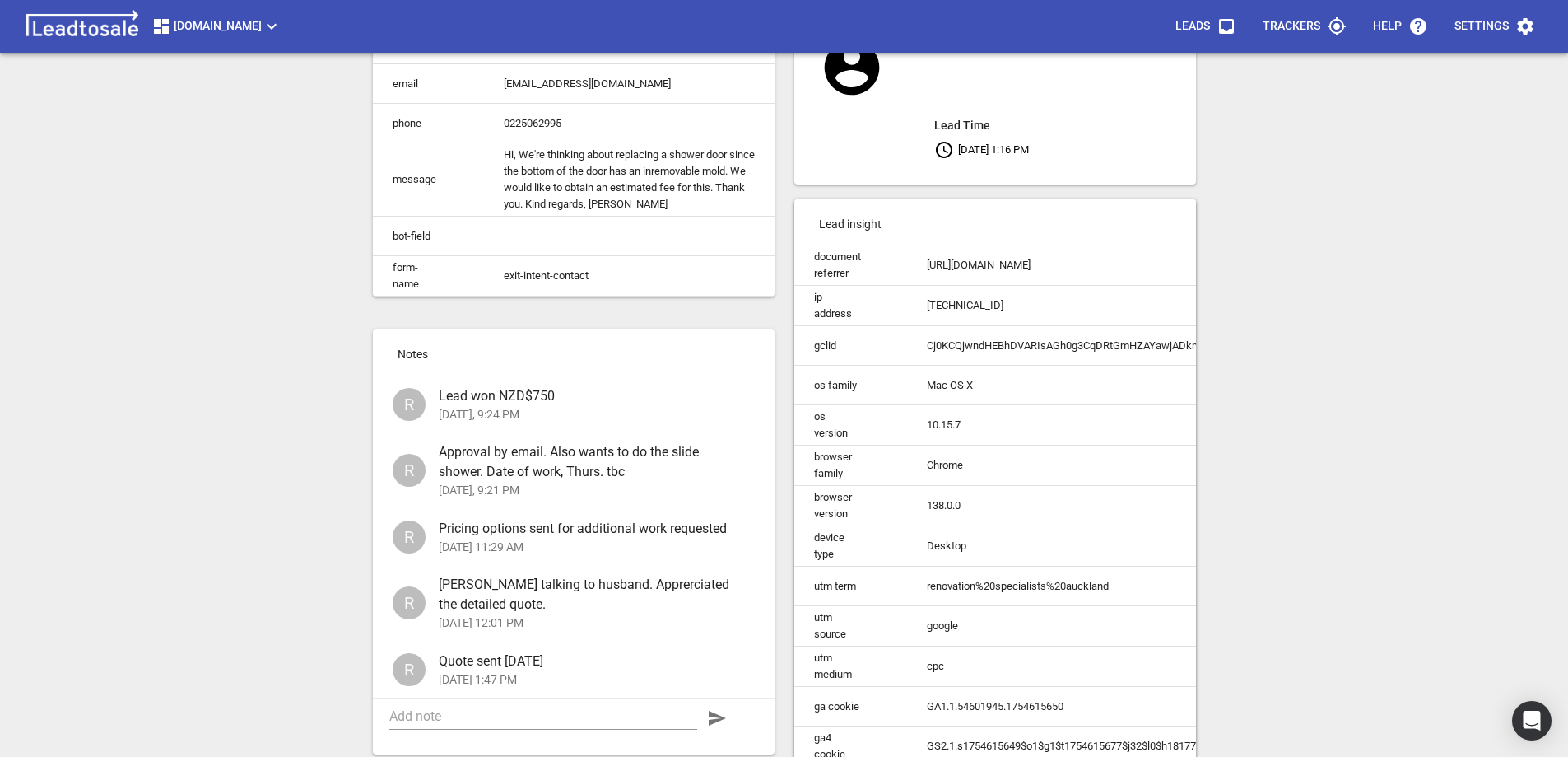
scroll to position [188, 0]
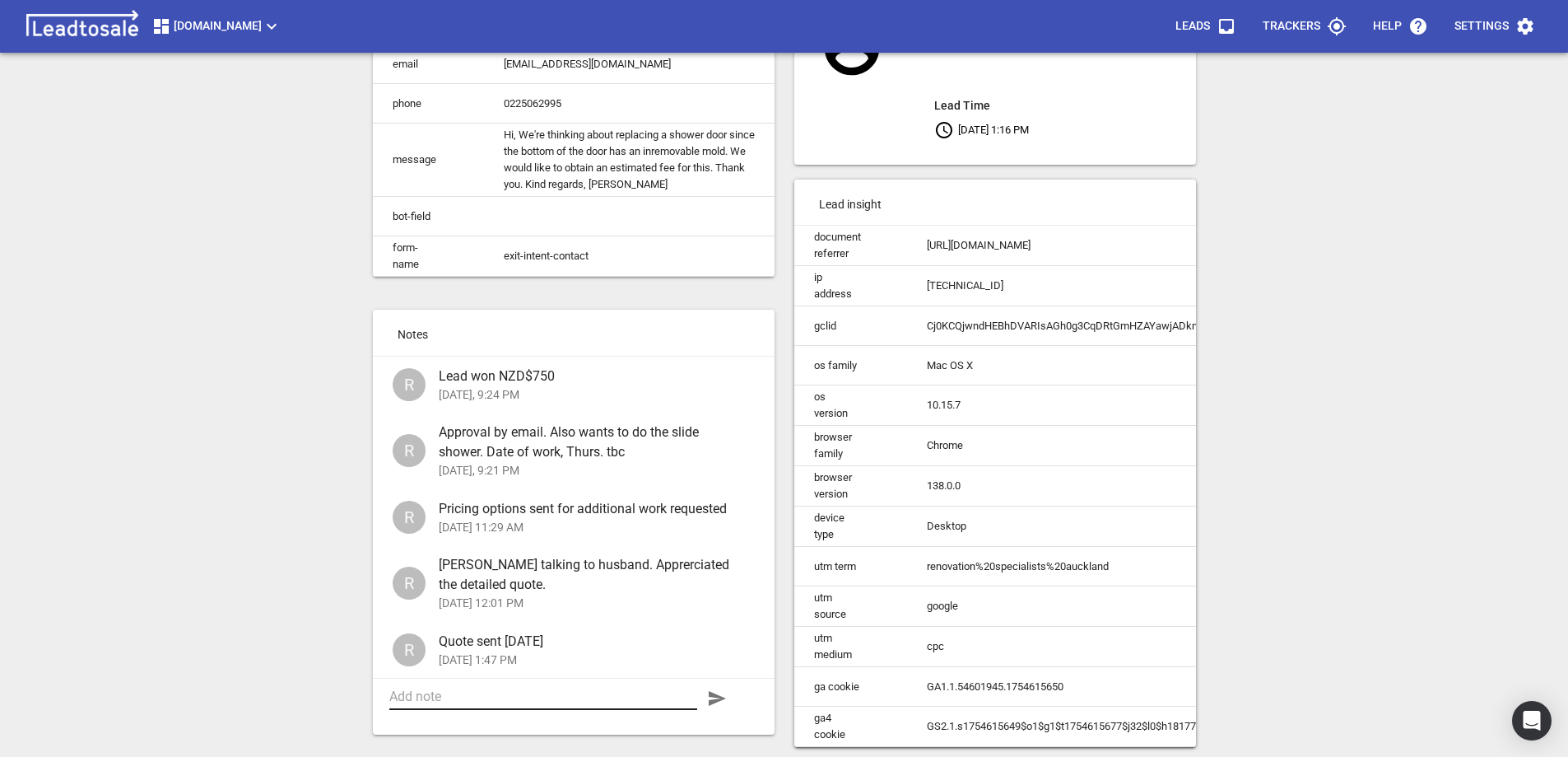
click at [505, 696] on textarea at bounding box center [543, 696] width 308 height 16
type textarea "Invoice sent"
click at [715, 697] on icon "button" at bounding box center [718, 698] width 18 height 15
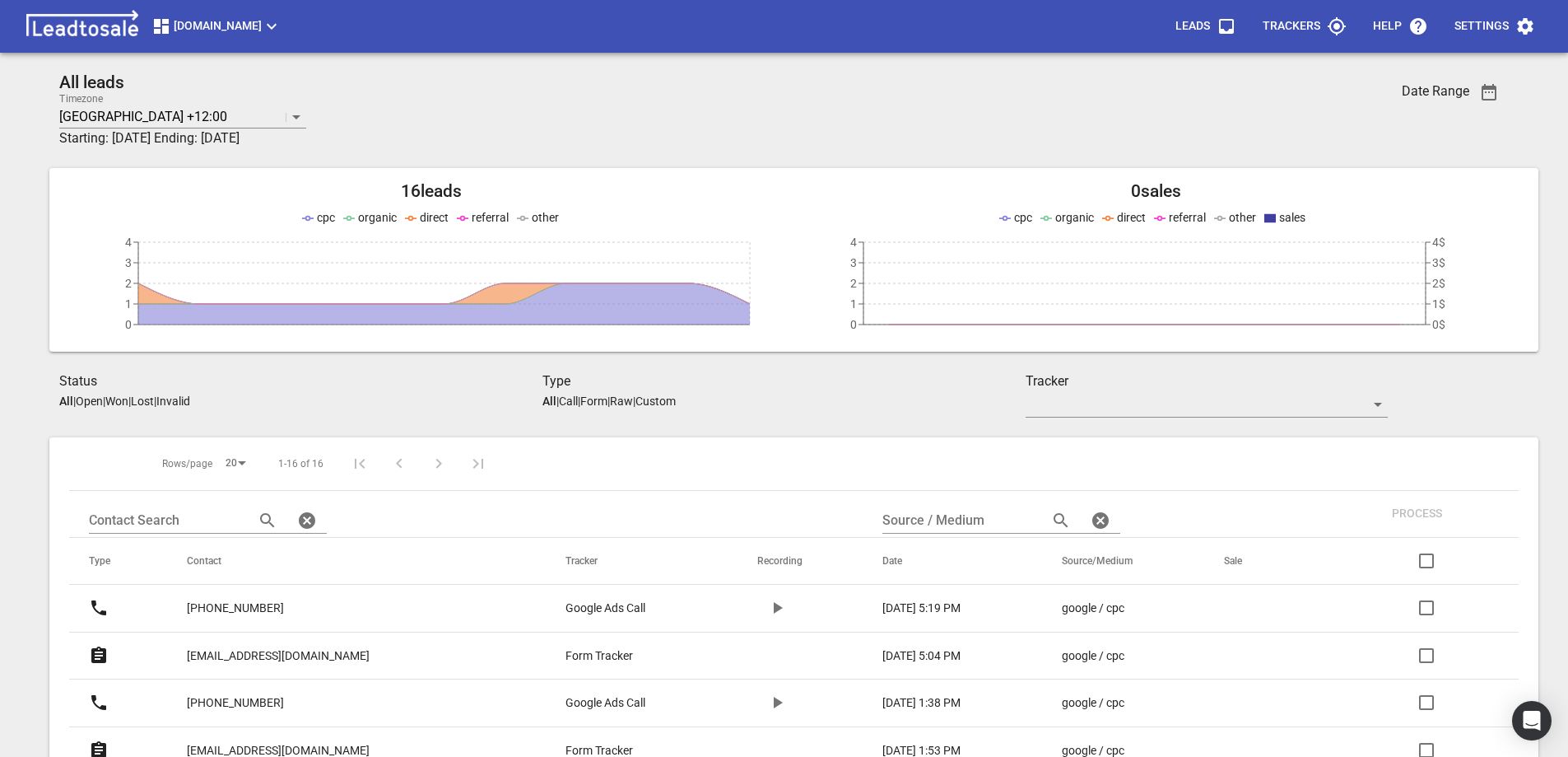
click at [522, 129] on h3 "Starting: [DATE] Ending: [DATE]" at bounding box center [663, 138] width 1207 height 20
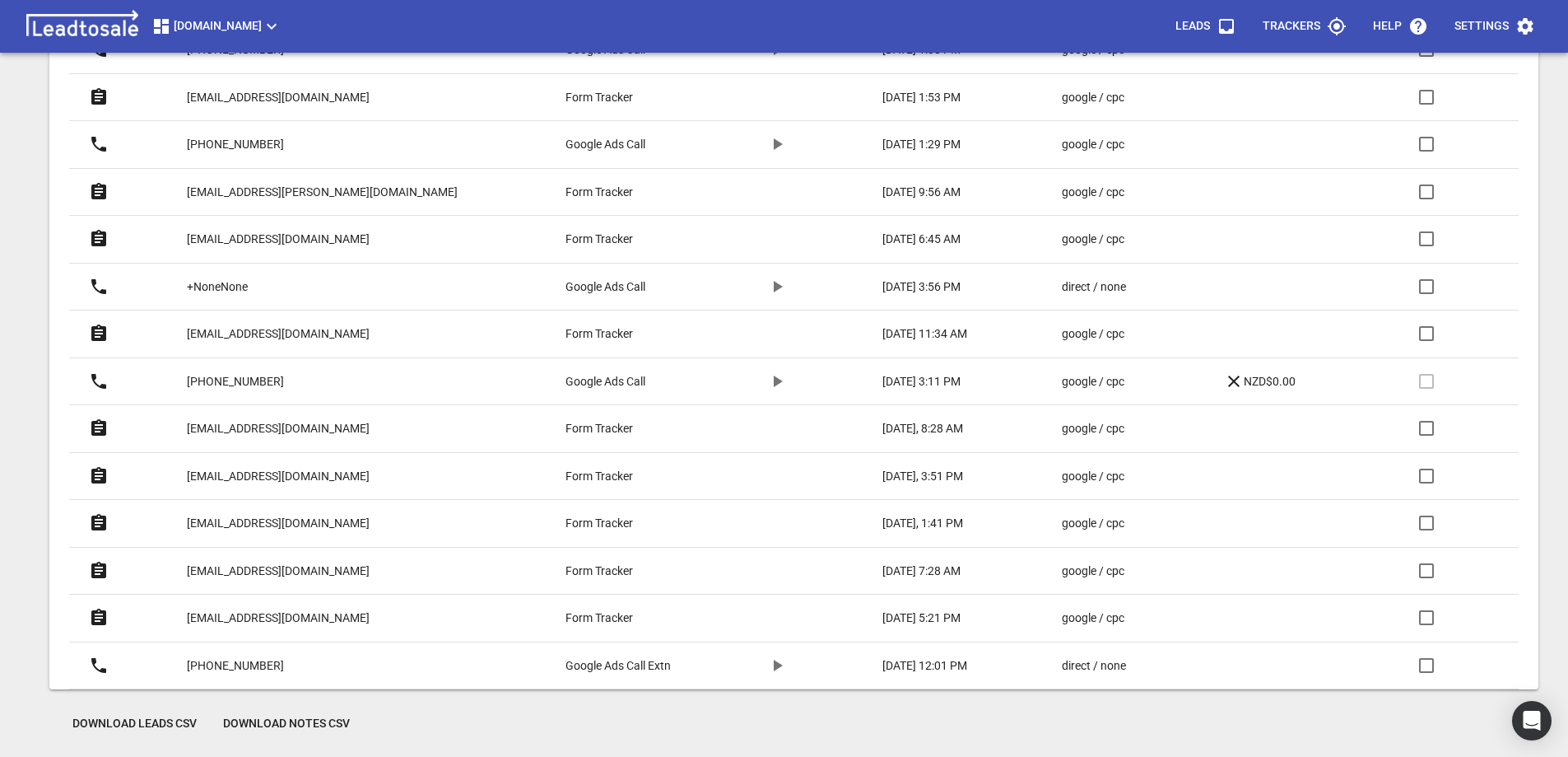
scroll to position [655, 0]
